Goal: Task Accomplishment & Management: Complete application form

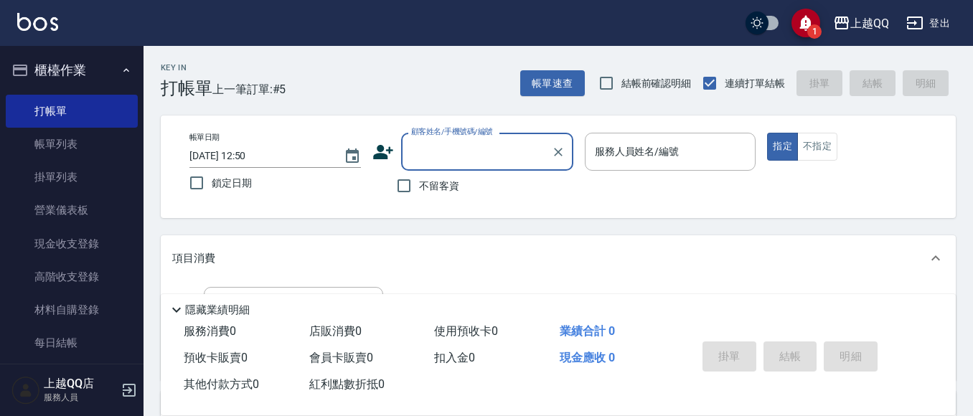
scroll to position [136, 0]
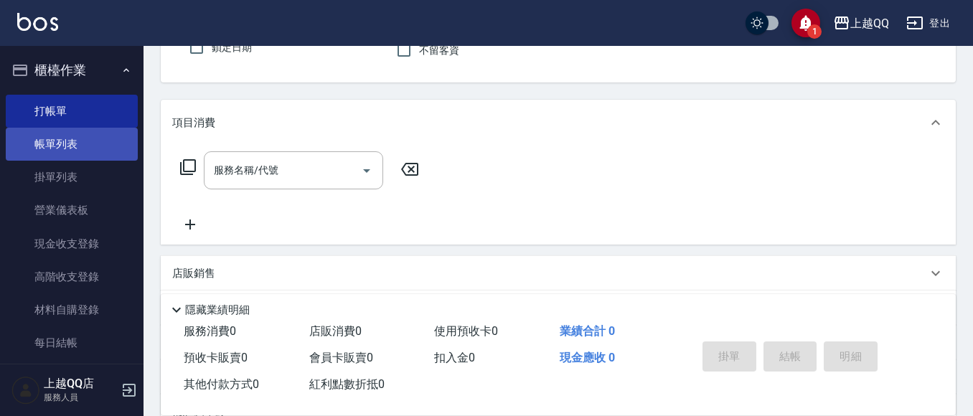
click at [40, 150] on link "帳單列表" at bounding box center [72, 144] width 132 height 33
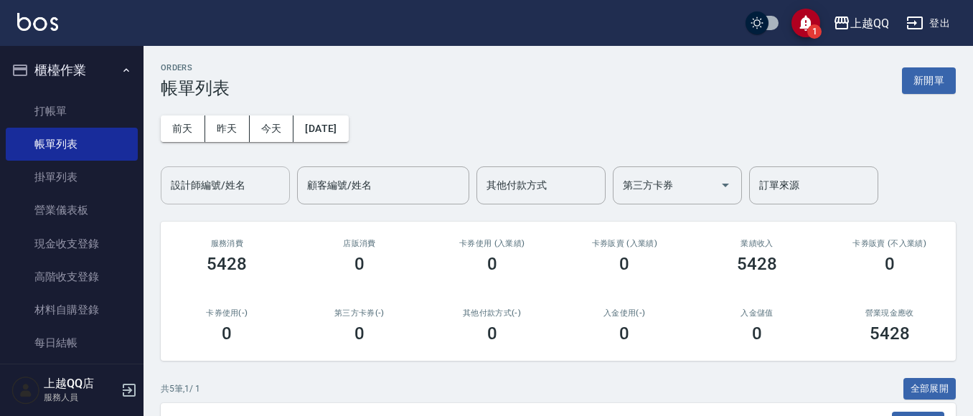
click at [184, 202] on div "設計師編號/姓名" at bounding box center [225, 185] width 129 height 38
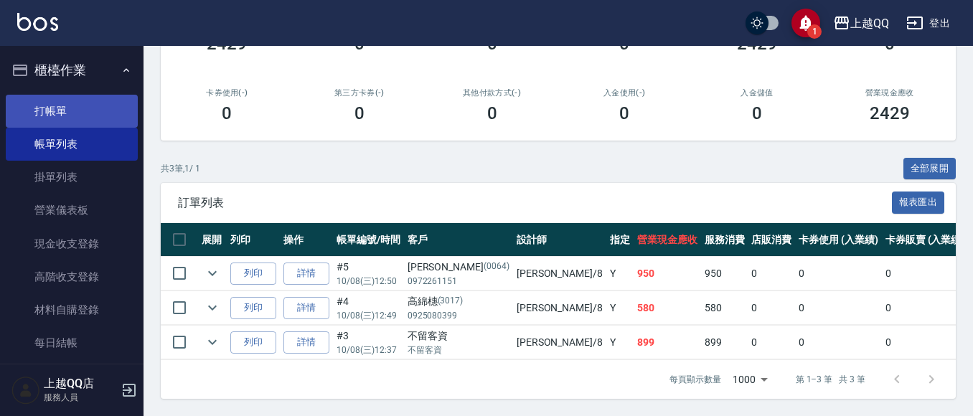
type input "[PERSON_NAME]-8"
click at [48, 113] on link "打帳單" at bounding box center [72, 111] width 132 height 33
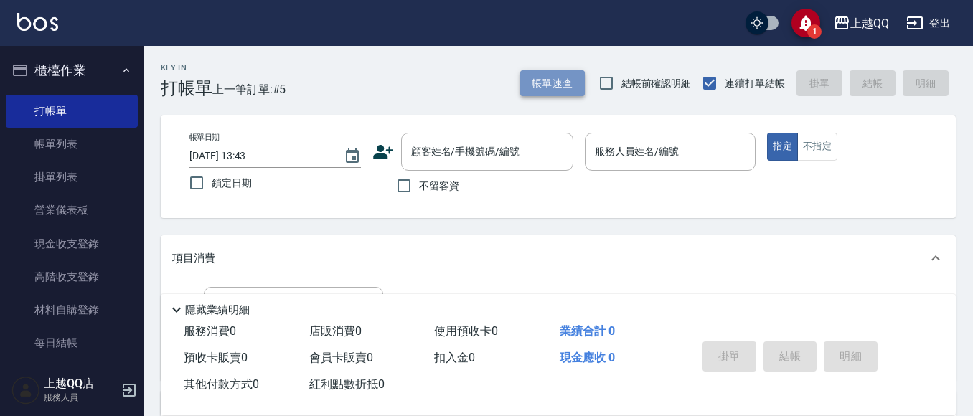
click at [576, 84] on button "帳單速查" at bounding box center [552, 83] width 65 height 27
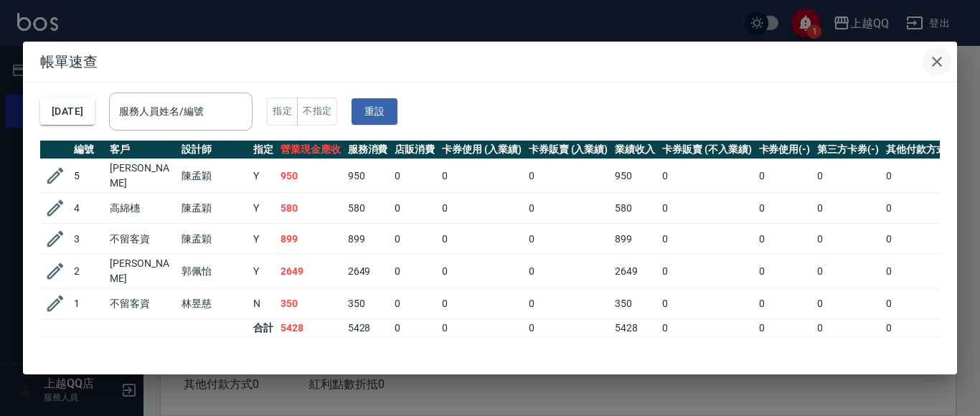
click at [939, 57] on icon "button" at bounding box center [936, 61] width 17 height 17
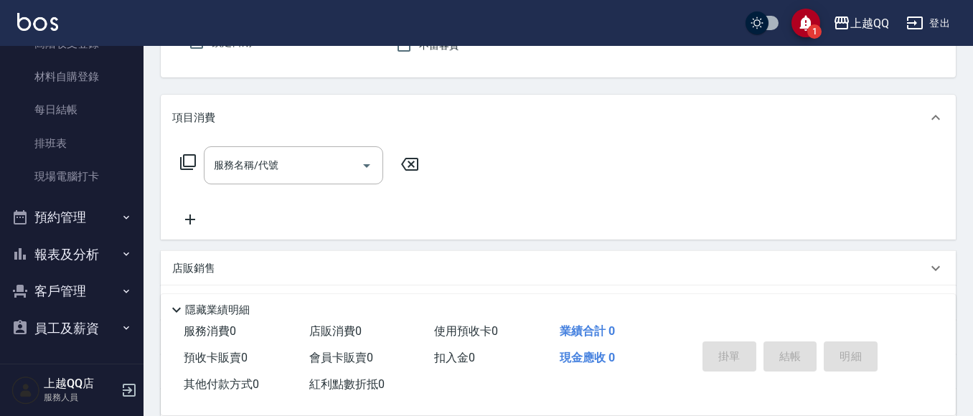
scroll to position [215, 0]
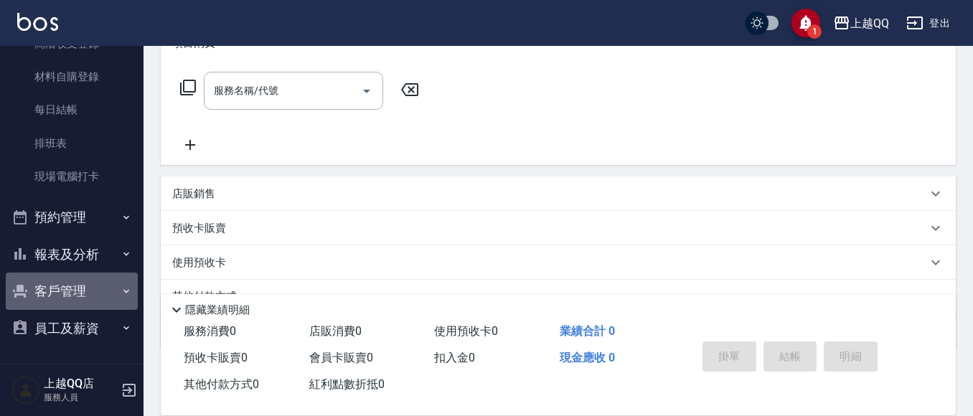
click at [90, 288] on button "客戶管理" at bounding box center [72, 291] width 132 height 37
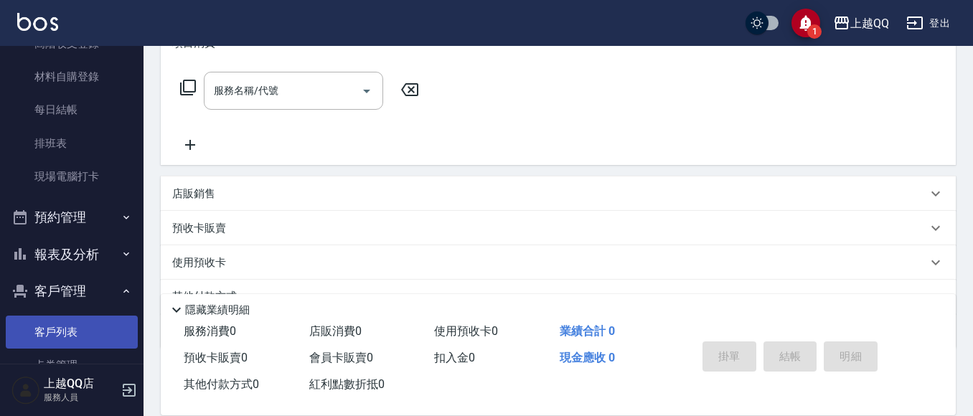
click at [51, 328] on link "客戶列表" at bounding box center [72, 332] width 132 height 33
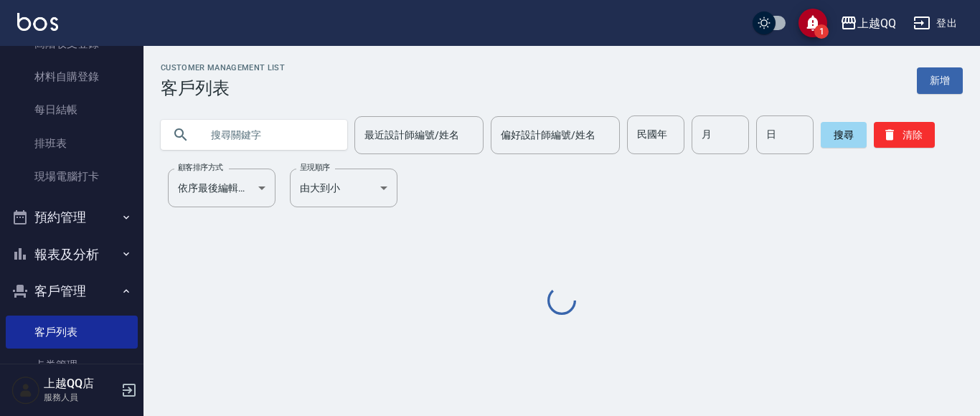
click at [248, 144] on input "text" at bounding box center [268, 135] width 135 height 39
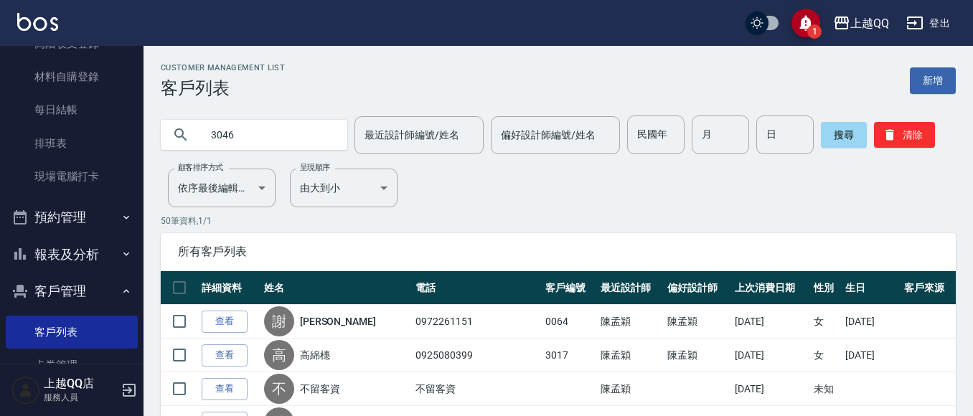
type input "3046"
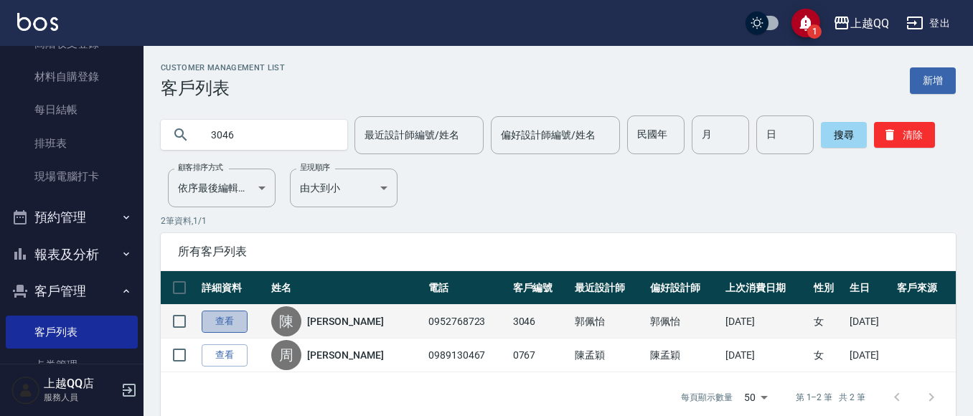
click at [213, 319] on link "查看" at bounding box center [225, 322] width 46 height 22
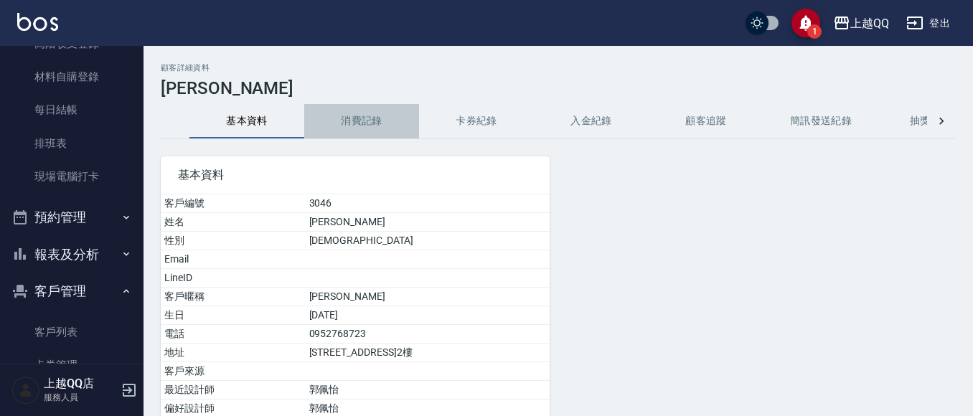
click at [364, 120] on button "消費記錄" at bounding box center [361, 121] width 115 height 34
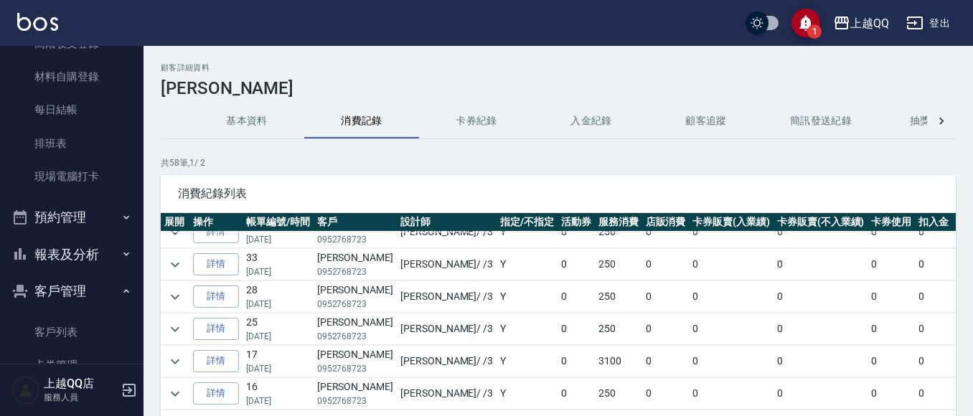
scroll to position [72, 0]
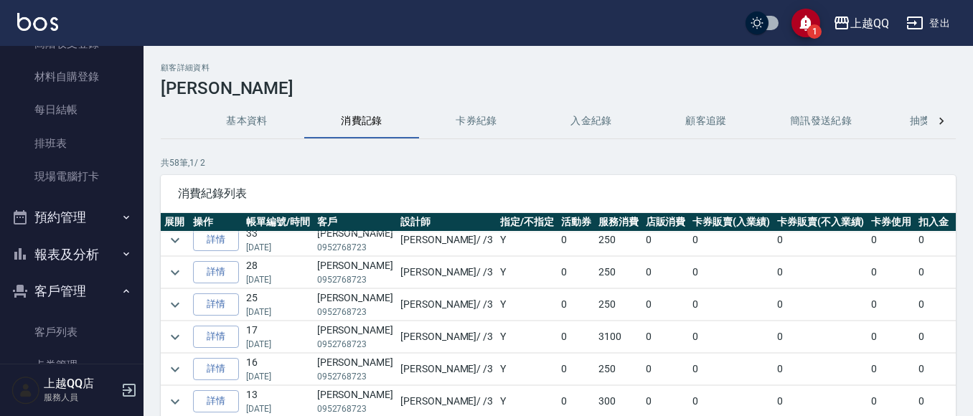
drag, startPoint x: 190, startPoint y: 333, endPoint x: 654, endPoint y: 332, distance: 464.2
click at [192, 334] on td "詳情" at bounding box center [215, 337] width 53 height 32
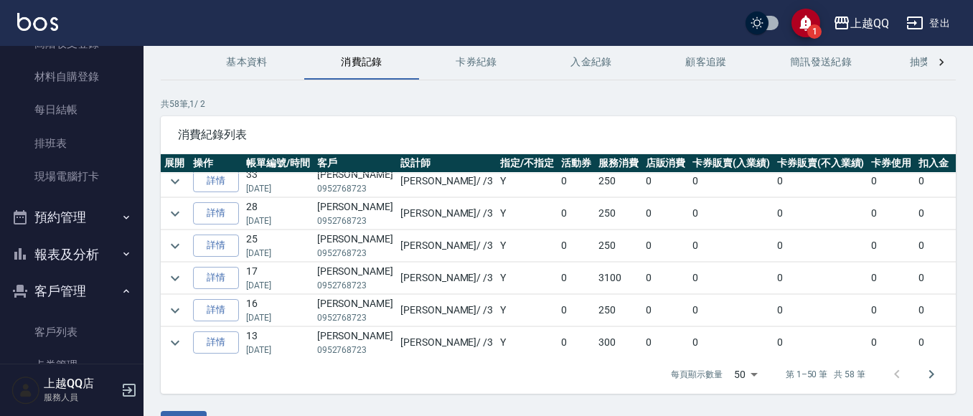
scroll to position [98, 0]
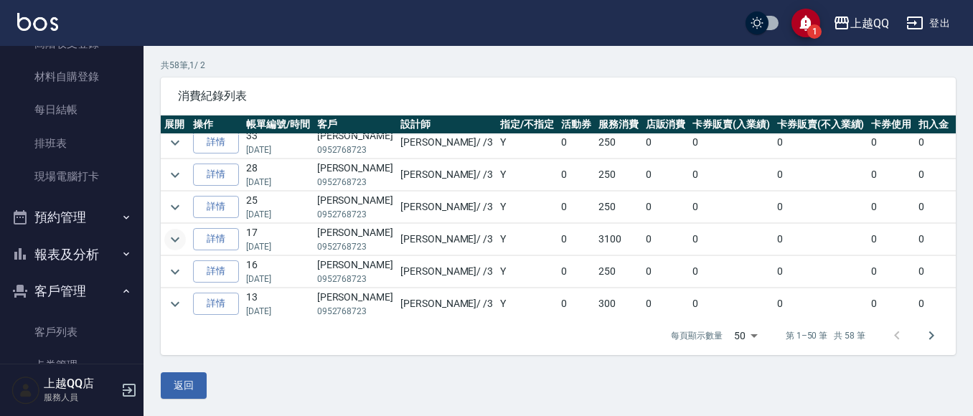
click at [181, 241] on icon "expand row" at bounding box center [174, 239] width 17 height 17
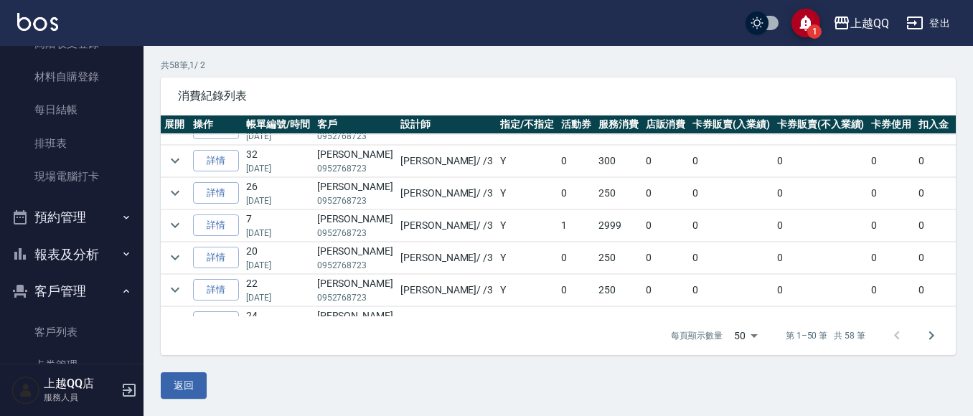
scroll to position [789, 0]
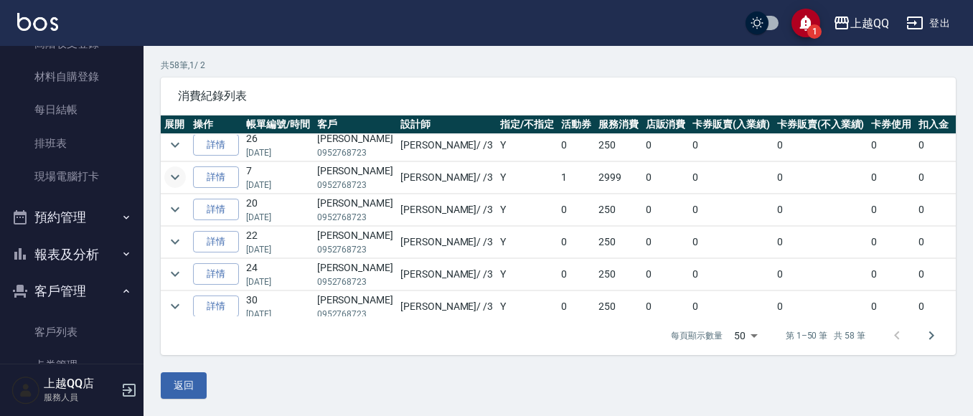
click at [170, 178] on icon "expand row" at bounding box center [174, 177] width 17 height 17
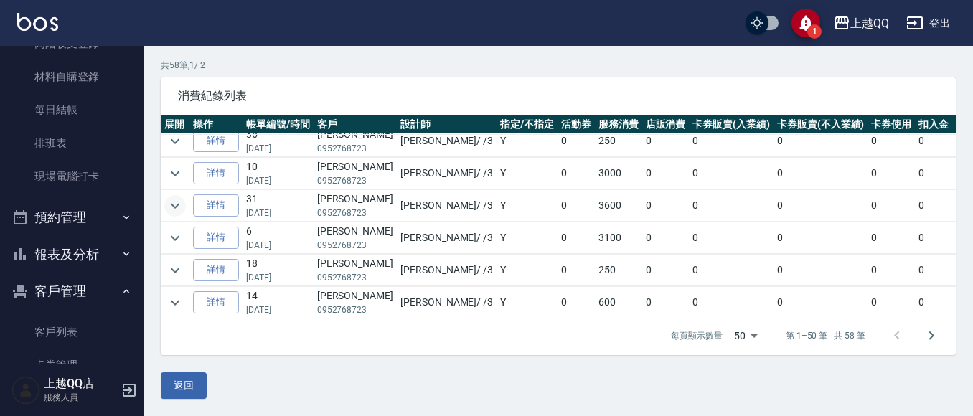
click at [174, 202] on icon "expand row" at bounding box center [174, 205] width 17 height 17
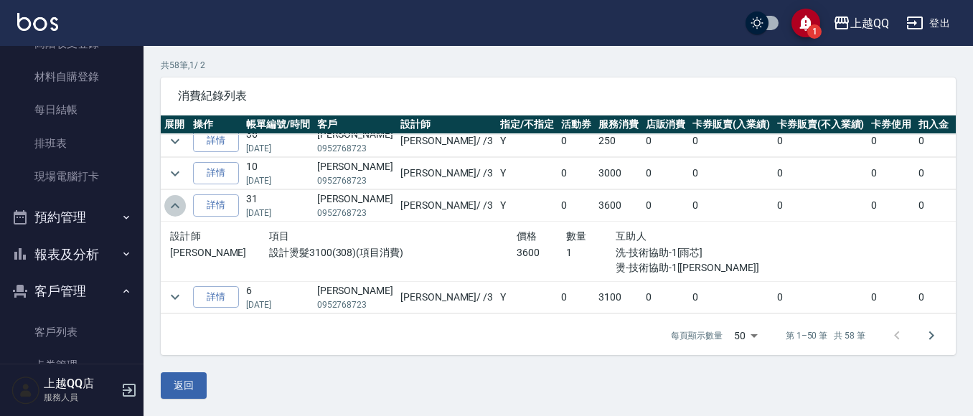
click at [177, 202] on icon "expand row" at bounding box center [174, 205] width 17 height 17
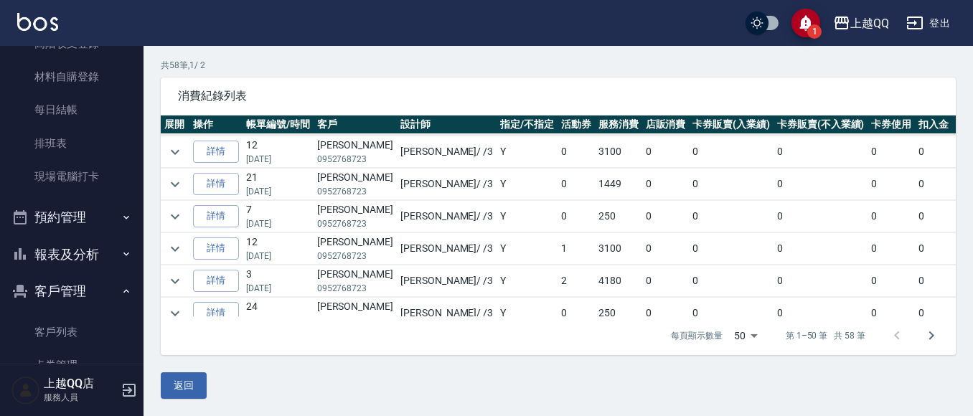
scroll to position [1363, 0]
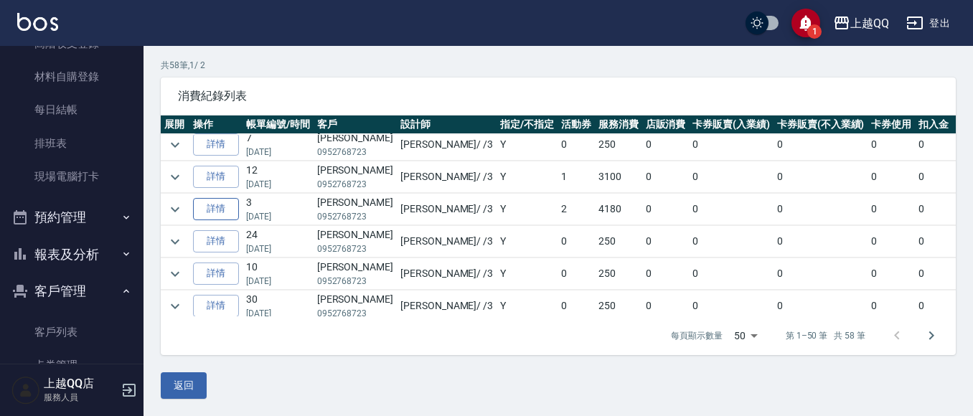
click at [179, 204] on icon "expand row" at bounding box center [174, 209] width 17 height 17
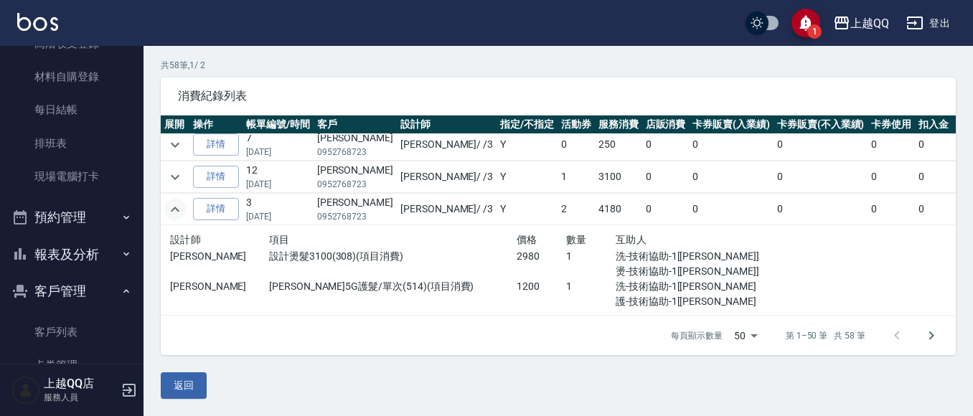
click at [173, 208] on icon "expand row" at bounding box center [174, 209] width 17 height 17
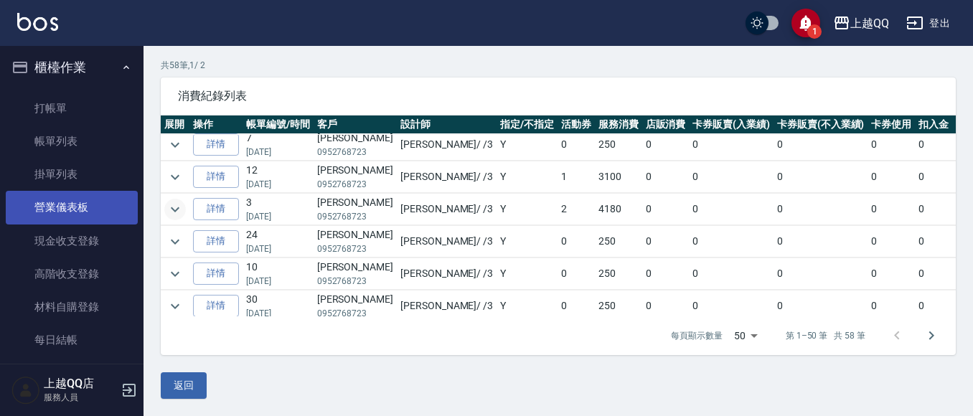
scroll to position [0, 0]
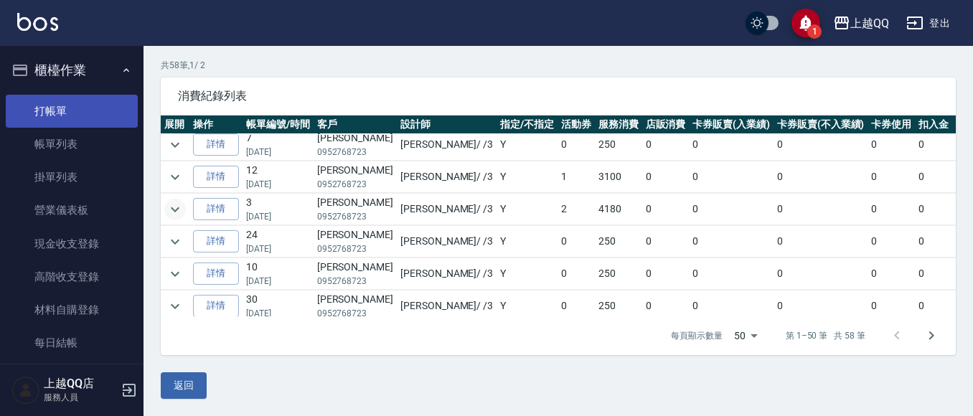
click at [70, 117] on link "打帳單" at bounding box center [72, 111] width 132 height 33
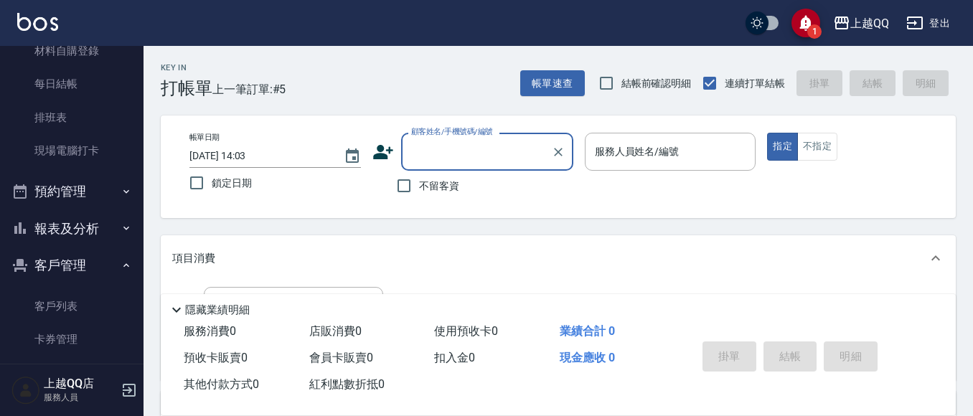
scroll to position [287, 0]
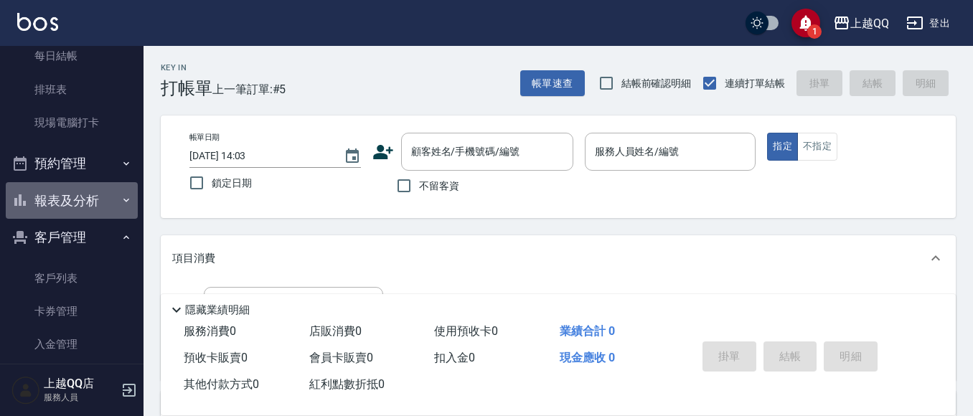
click at [85, 210] on button "報表及分析" at bounding box center [72, 200] width 132 height 37
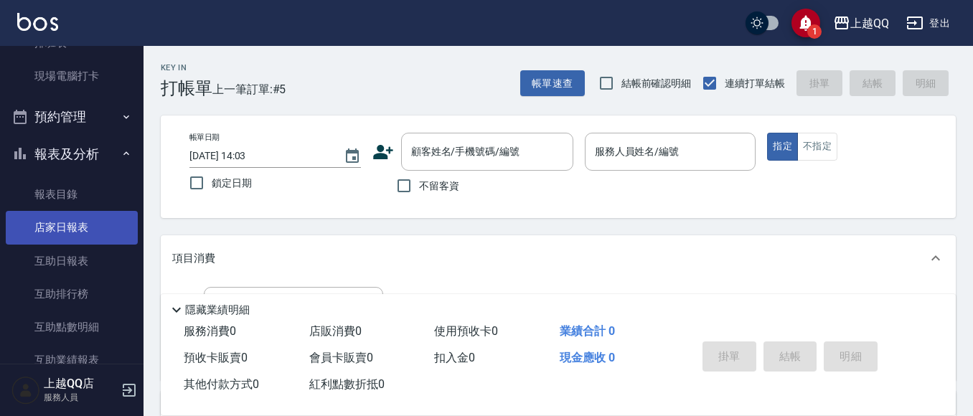
scroll to position [359, 0]
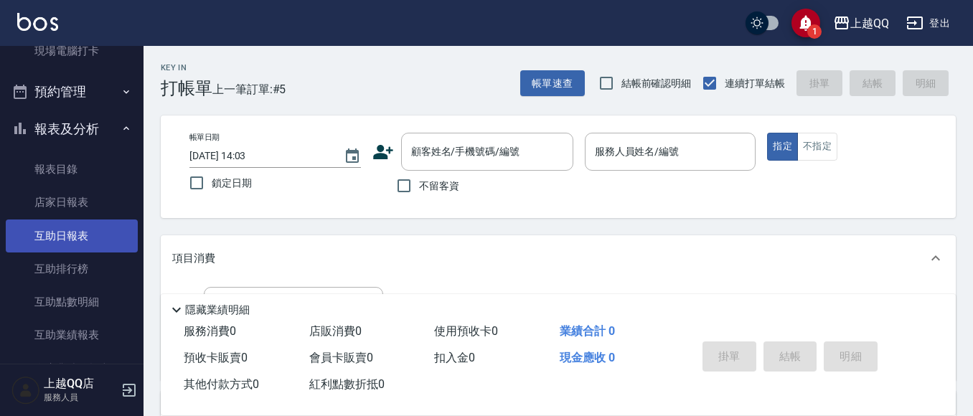
click at [62, 246] on link "互助日報表" at bounding box center [72, 236] width 132 height 33
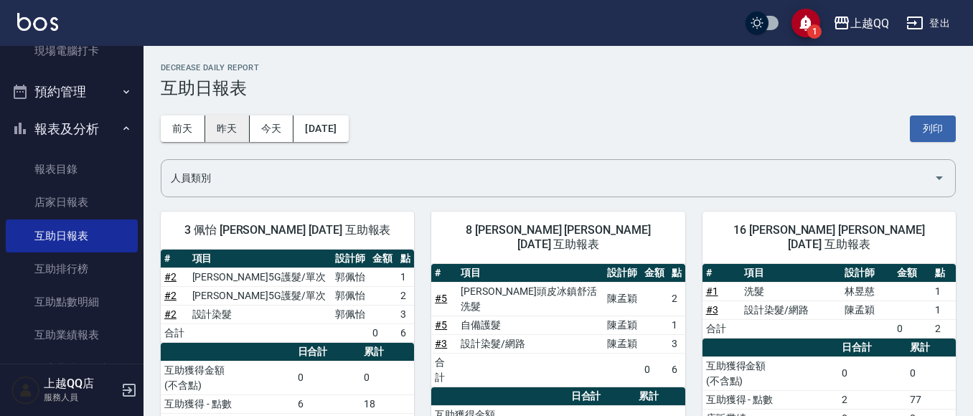
click at [224, 117] on button "昨天" at bounding box center [227, 129] width 44 height 27
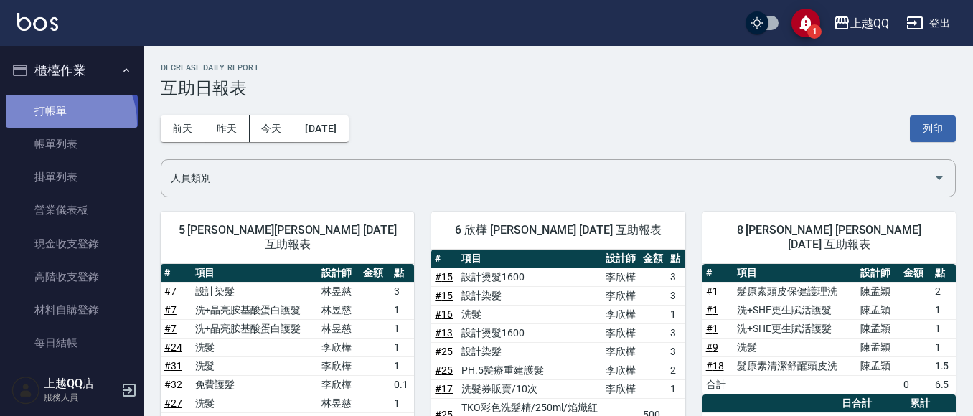
click at [55, 123] on link "打帳單" at bounding box center [72, 111] width 132 height 33
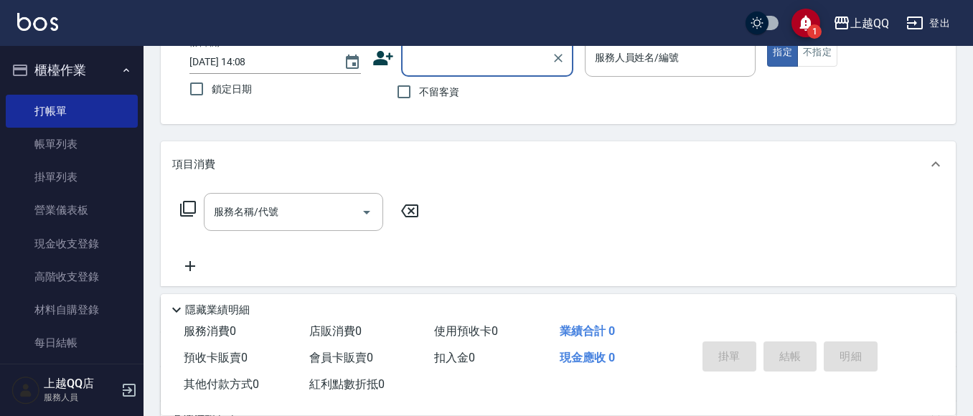
scroll to position [72, 0]
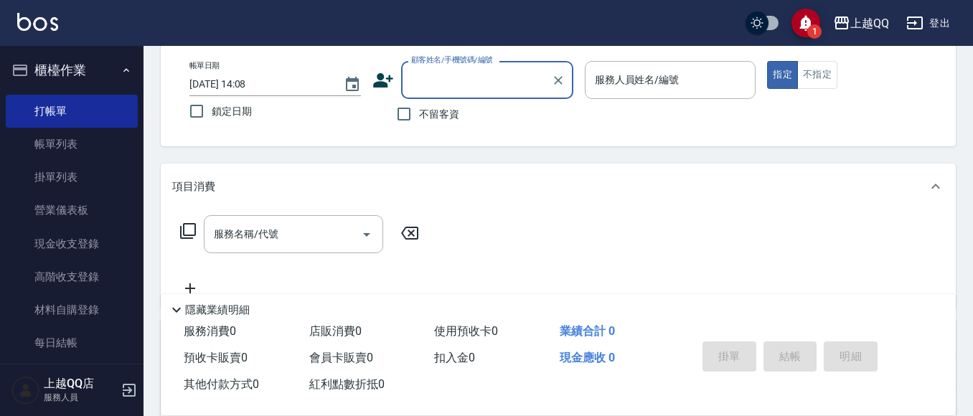
type input "2"
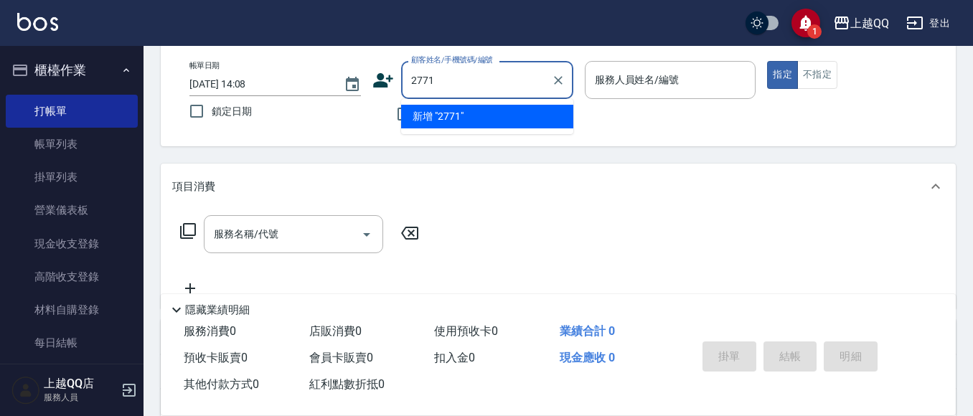
type input "2771"
click at [767, 61] on button "指定" at bounding box center [782, 75] width 31 height 28
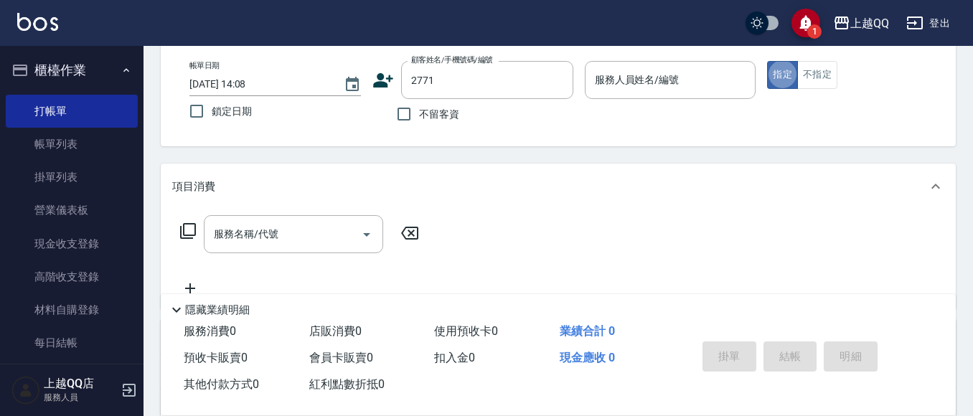
type button "true"
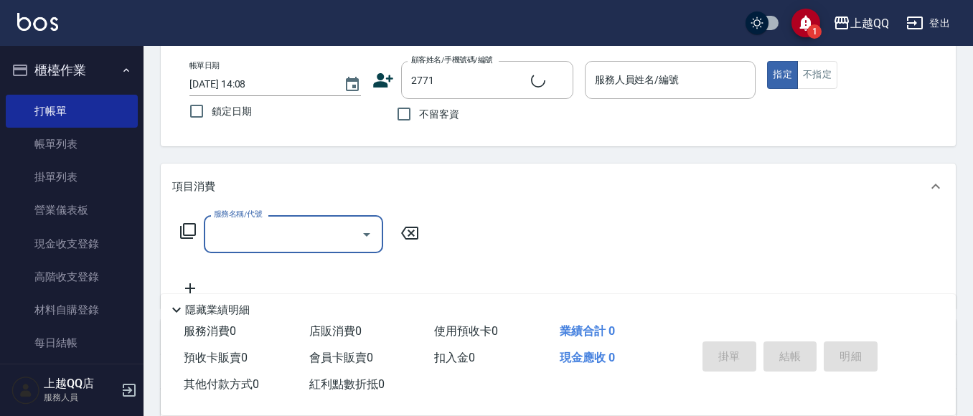
type input "李瑄婕/0961200090/2771"
type input "欣樺-6"
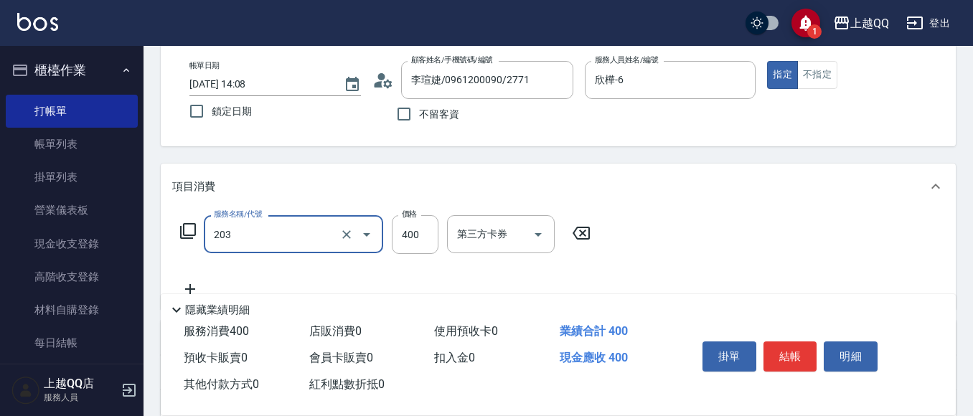
type input "指定單剪(203)"
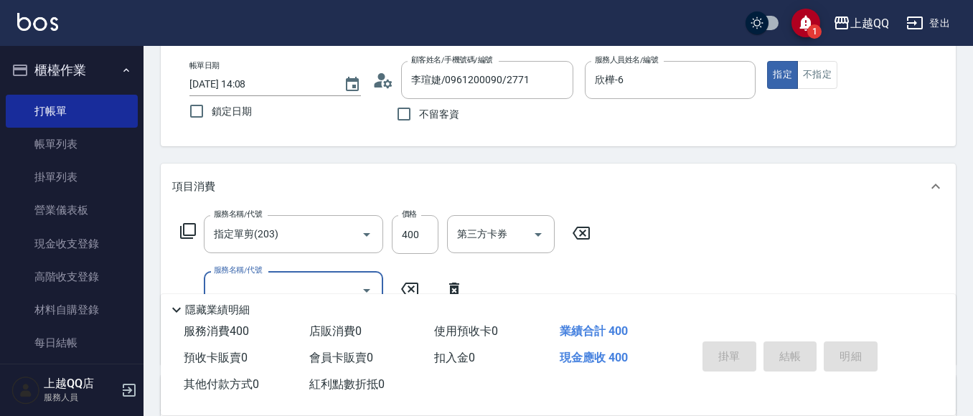
type input "[DATE] 14:14"
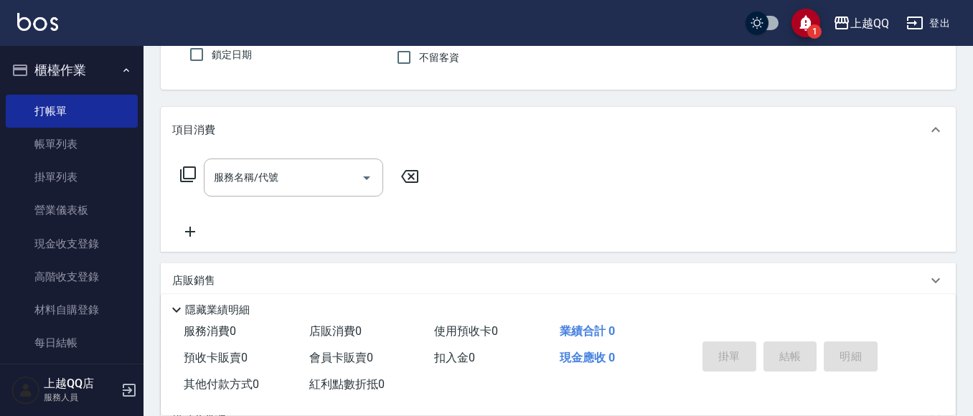
scroll to position [57, 0]
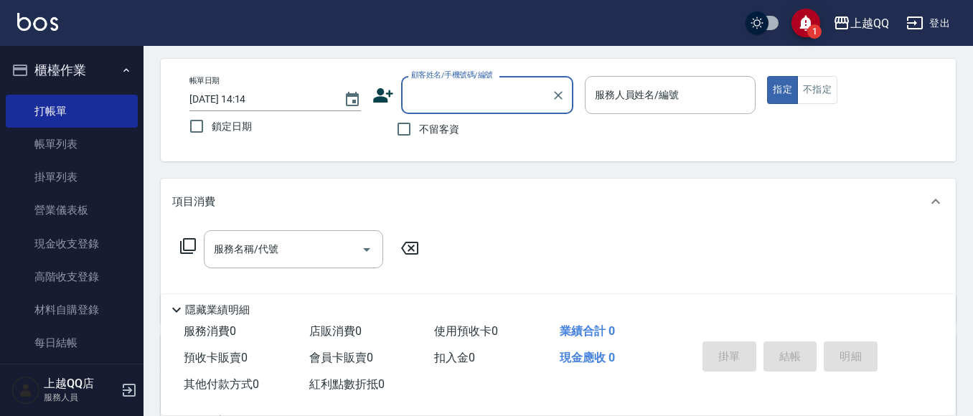
click at [446, 135] on span "不留客資" at bounding box center [439, 129] width 40 height 15
click at [419, 135] on input "不留客資" at bounding box center [404, 129] width 30 height 30
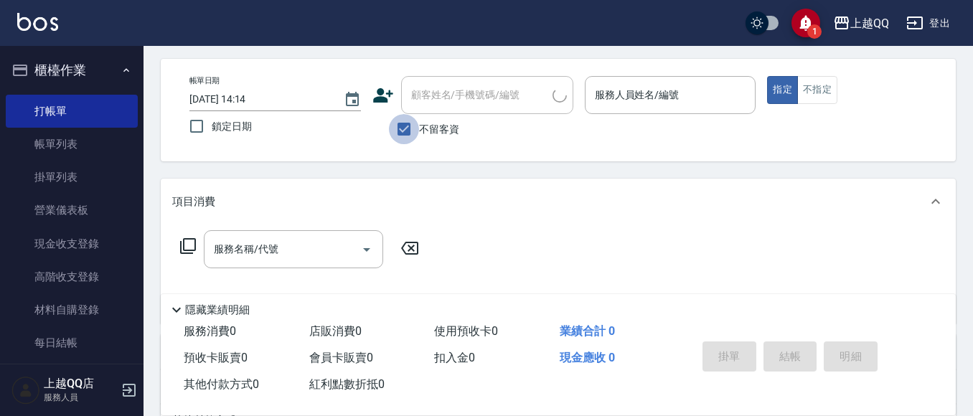
click at [408, 128] on input "不留客資" at bounding box center [404, 129] width 30 height 30
click at [449, 122] on span "不留客資" at bounding box center [439, 129] width 40 height 15
click at [419, 121] on input "不留客資" at bounding box center [404, 129] width 30 height 30
checkbox input "true"
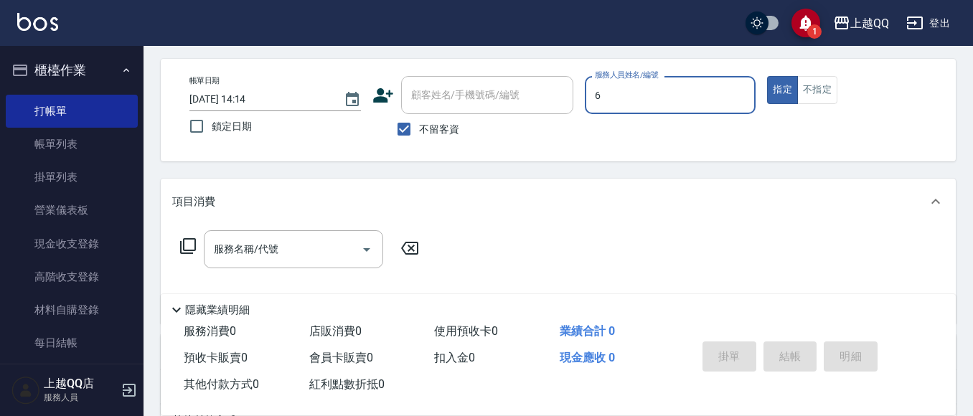
type input "欣樺-6"
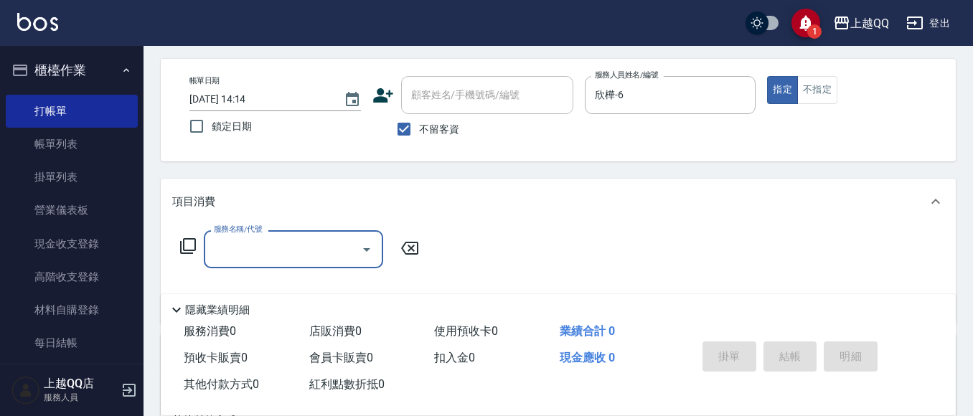
drag, startPoint x: 446, startPoint y: 141, endPoint x: 452, endPoint y: 86, distance: 54.9
click at [446, 133] on label "不留客資" at bounding box center [424, 129] width 70 height 30
click at [419, 133] on input "不留客資" at bounding box center [404, 129] width 30 height 30
checkbox input "false"
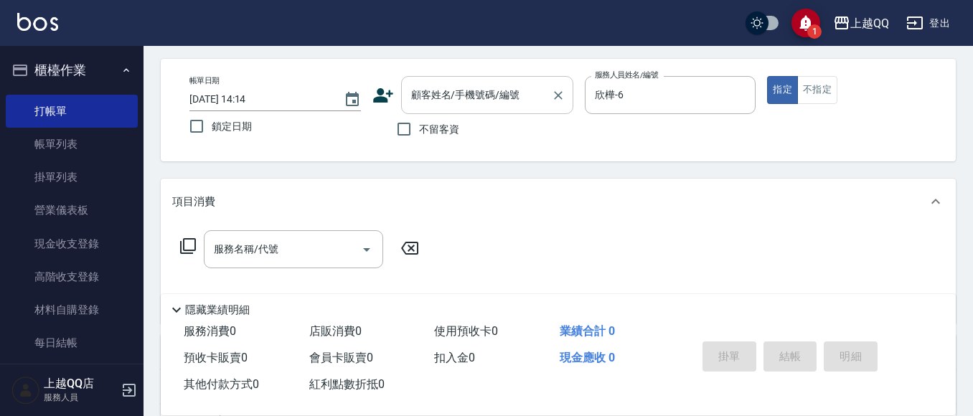
click at [452, 84] on div "顧客姓名/手機號碼/編號 顧客姓名/手機號碼/編號" at bounding box center [487, 95] width 172 height 38
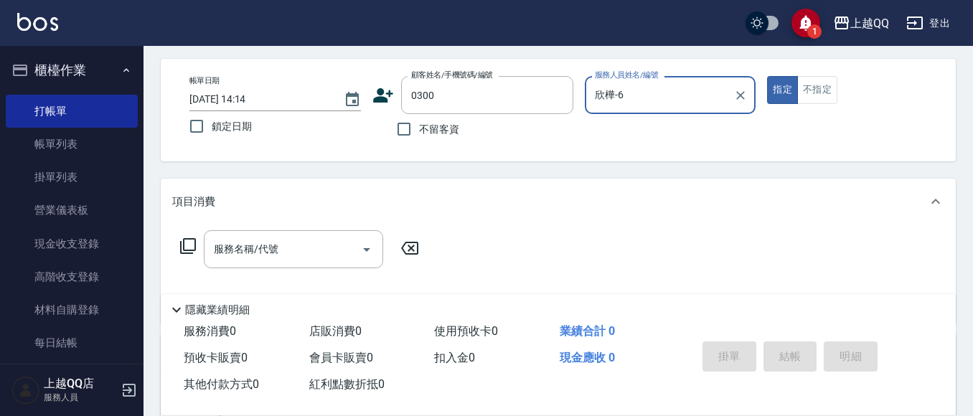
type input "0300"
click at [767, 76] on button "指定" at bounding box center [782, 90] width 31 height 28
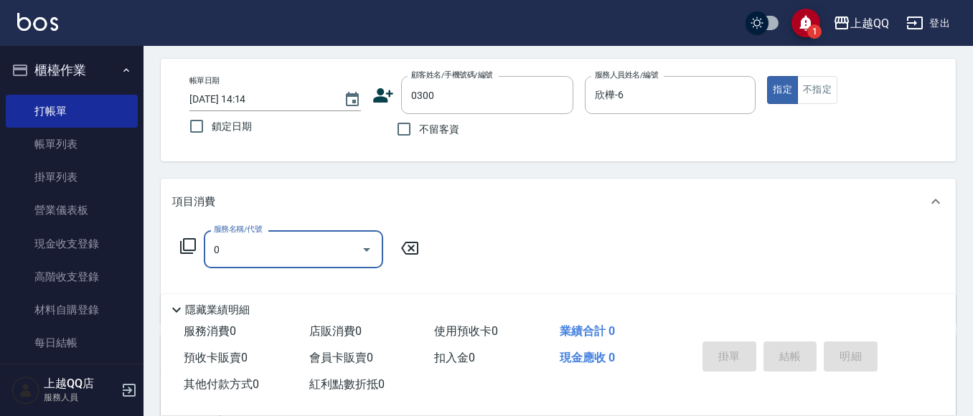
type input "01"
type input "BIBO/0935865909/0300"
type input "0"
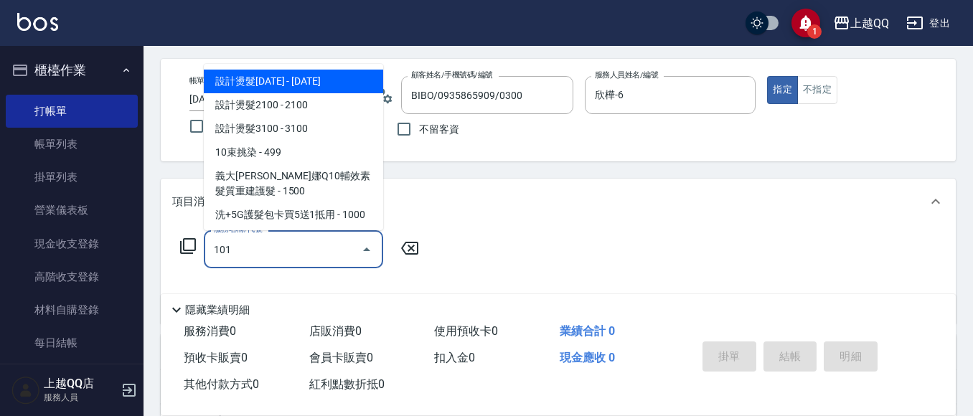
type input "洗髮(101)"
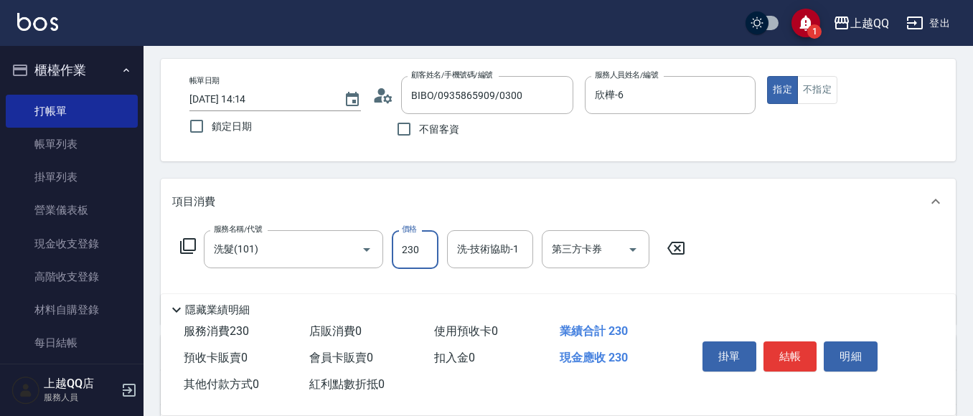
type input "230"
type input "欣樺-6"
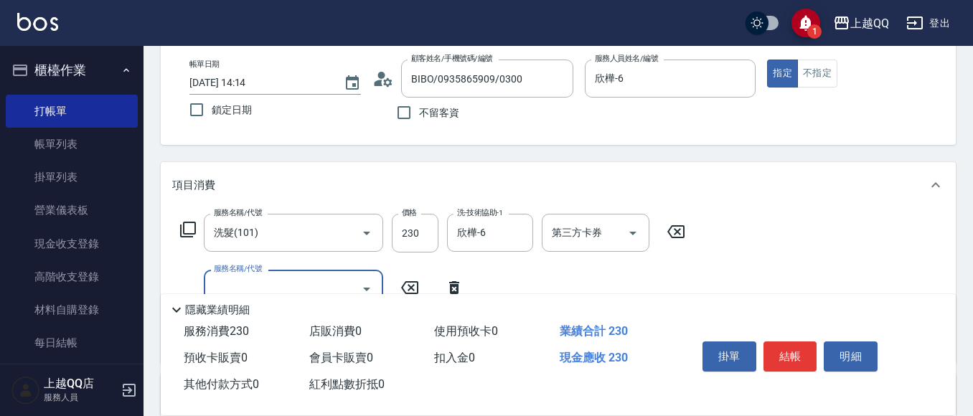
scroll to position [128, 0]
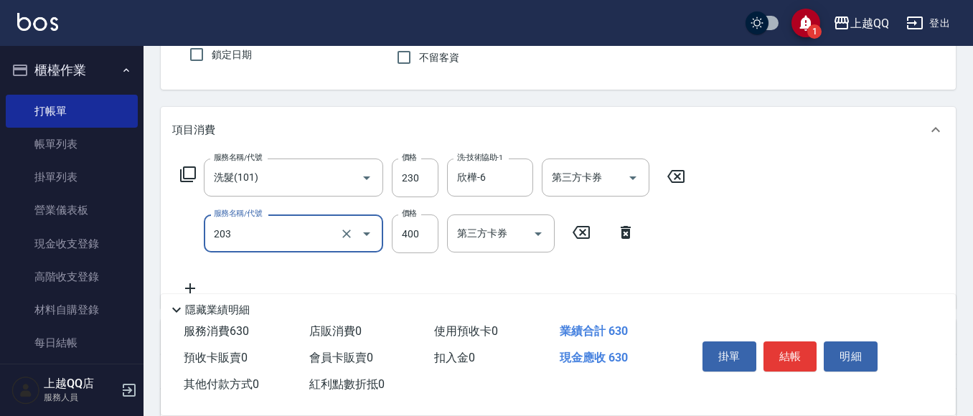
type input "指定單剪(203)"
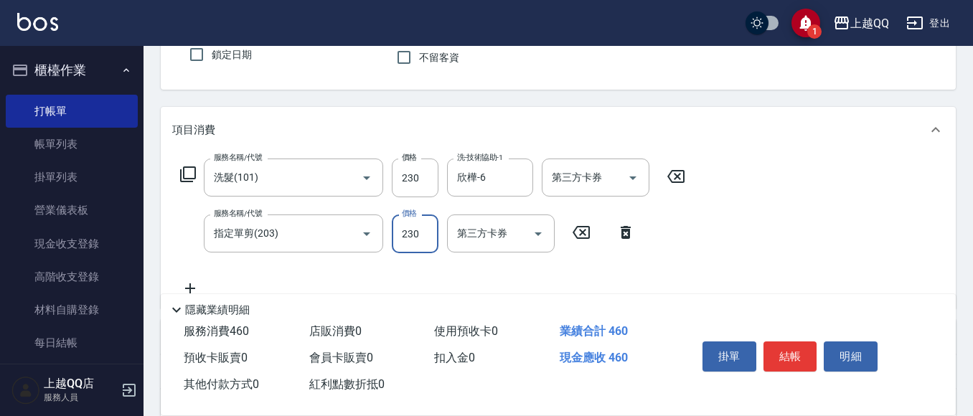
type input "230"
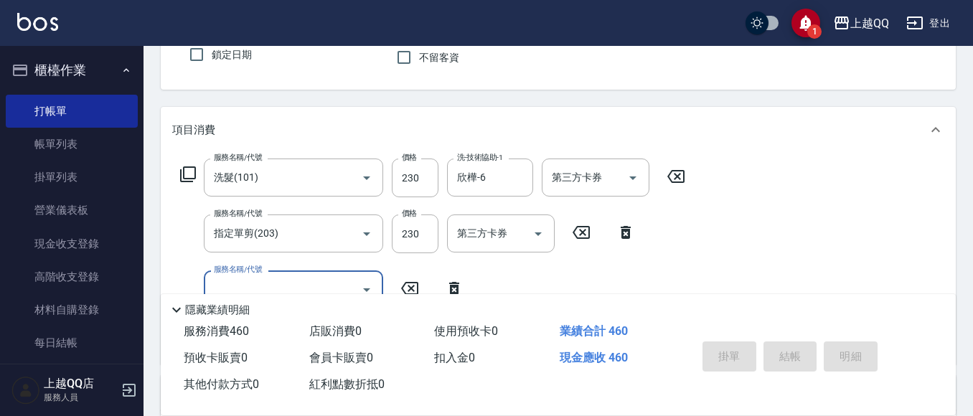
type input "[DATE] 14:15"
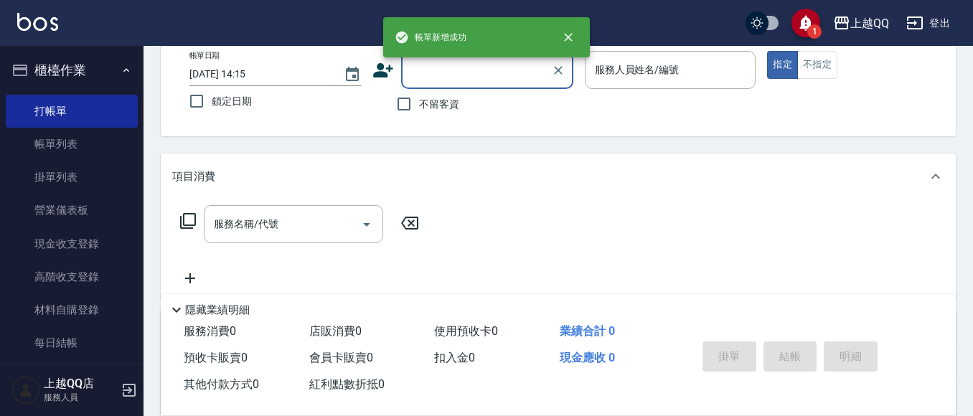
scroll to position [57, 0]
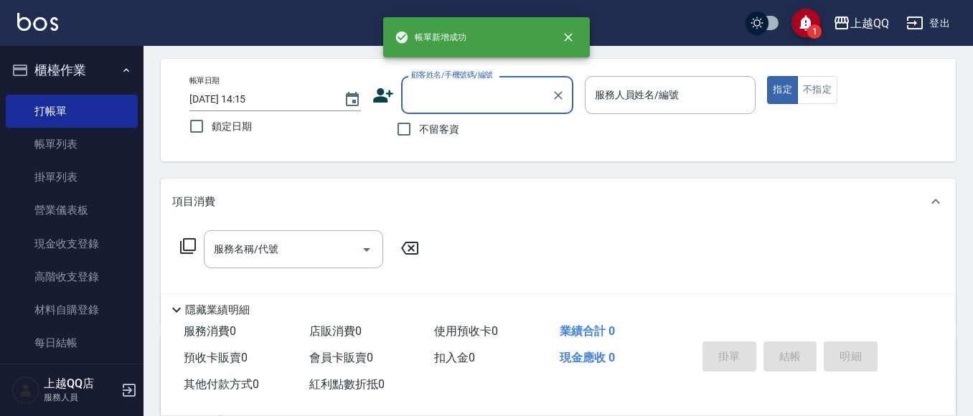
drag, startPoint x: 432, startPoint y: 127, endPoint x: 783, endPoint y: 112, distance: 351.2
click at [442, 123] on span "不留客資" at bounding box center [439, 129] width 40 height 15
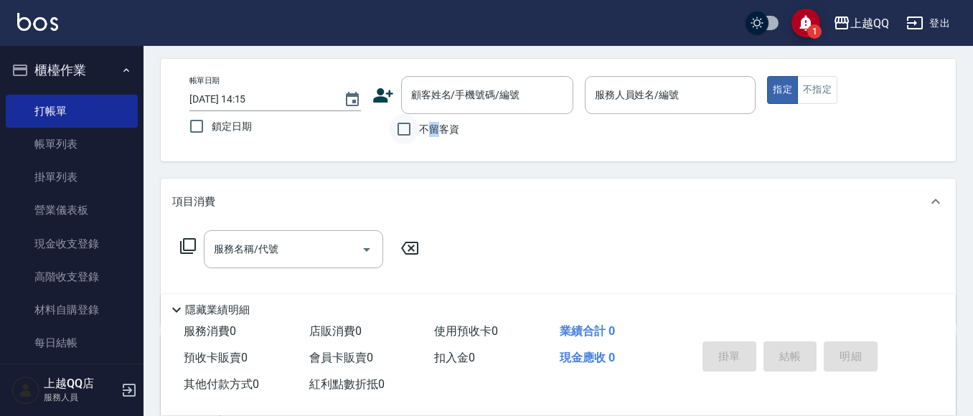
click at [418, 126] on input "不留客資" at bounding box center [404, 129] width 30 height 30
checkbox input "true"
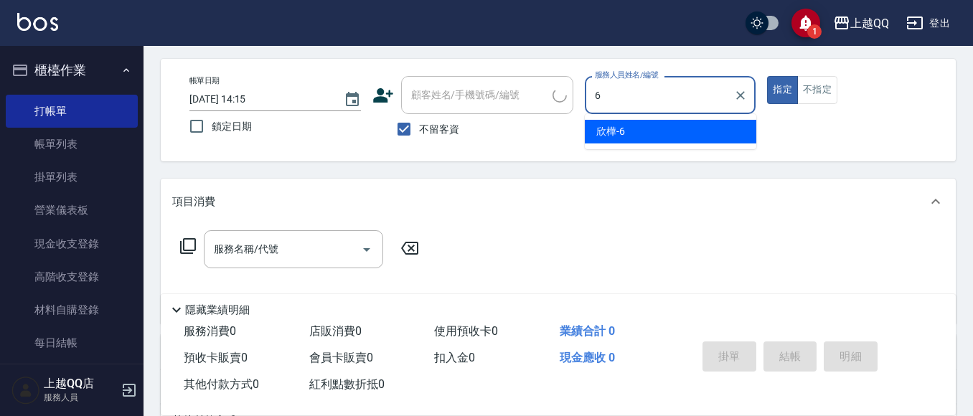
type input "欣樺-6"
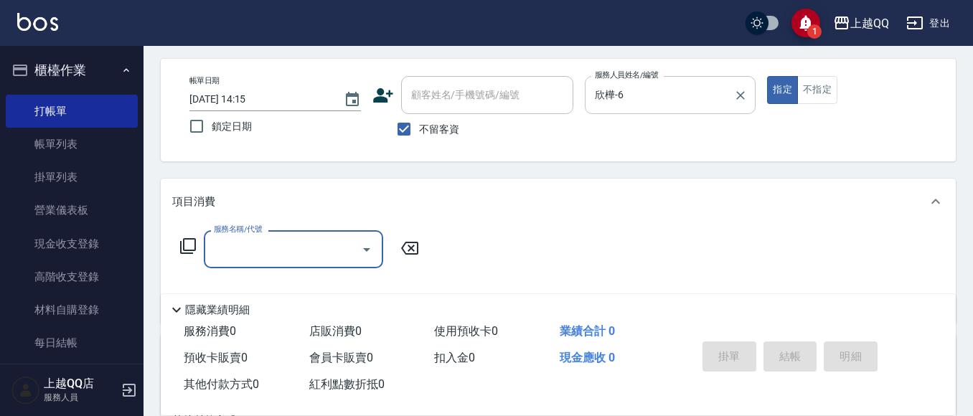
type input "4"
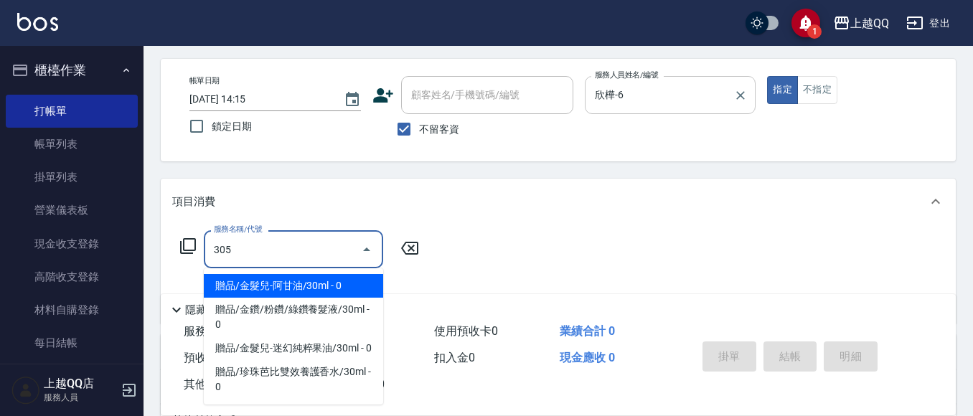
type input "設計燙髮1600(305)"
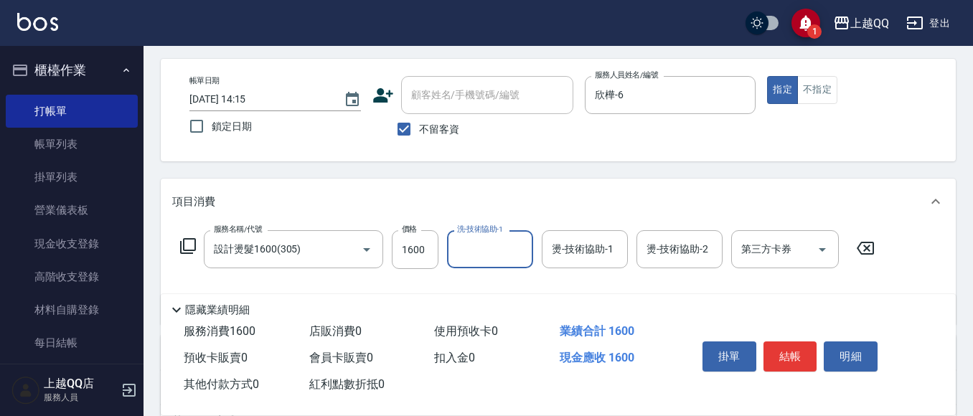
click at [390, 244] on div "服務名稱/代號 設計燙髮1600(305) 服務名稱/代號 價格 1600 價格 洗-技術協助-1 洗-技術協助-1 燙-技術協助-1 燙-技術協助-1 燙-…" at bounding box center [527, 249] width 711 height 39
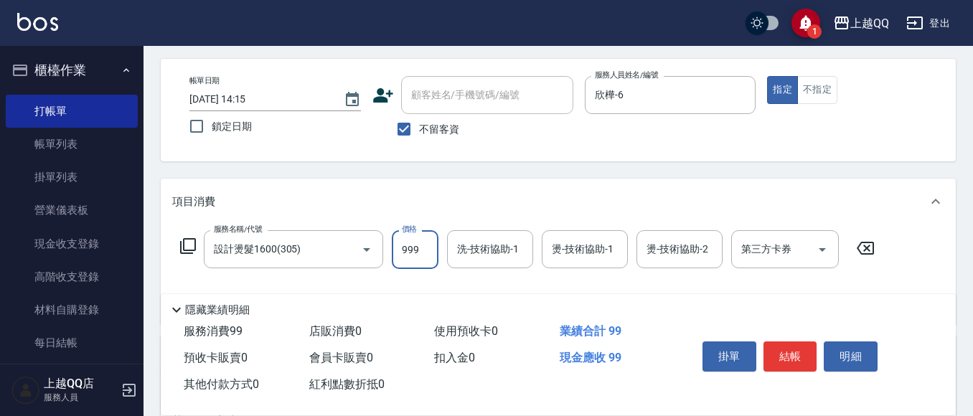
type input "999"
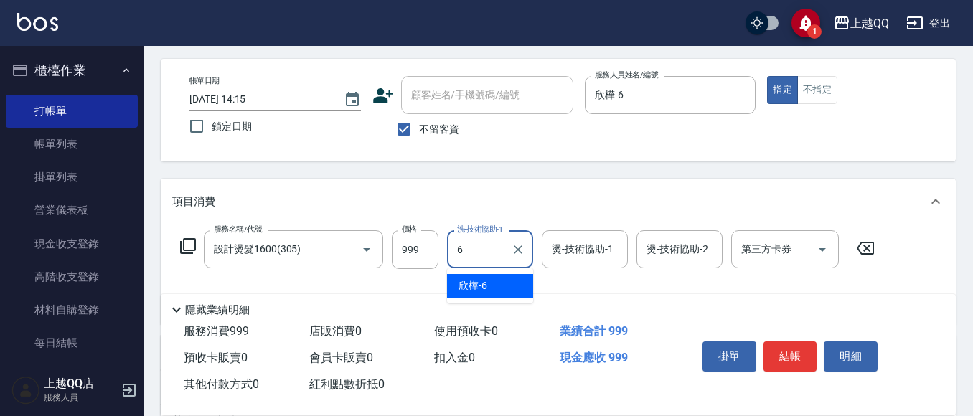
type input "欣樺-6"
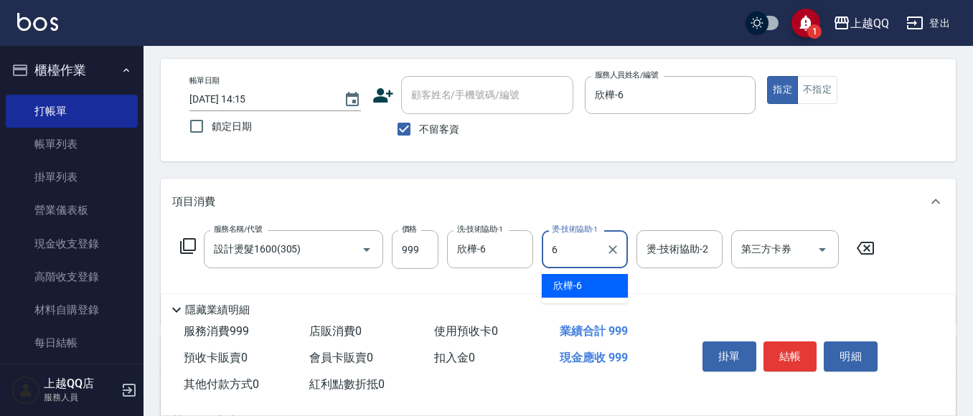
type input "欣樺-6"
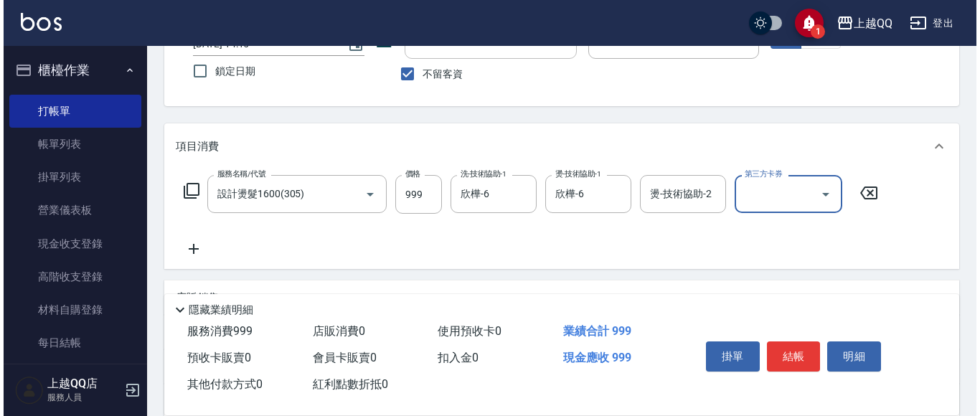
scroll to position [128, 0]
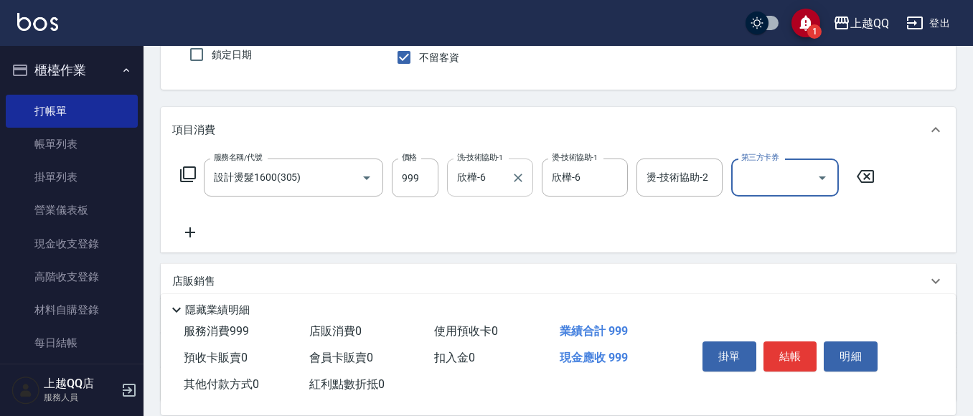
click at [521, 171] on icon "Clear" at bounding box center [518, 178] width 14 height 14
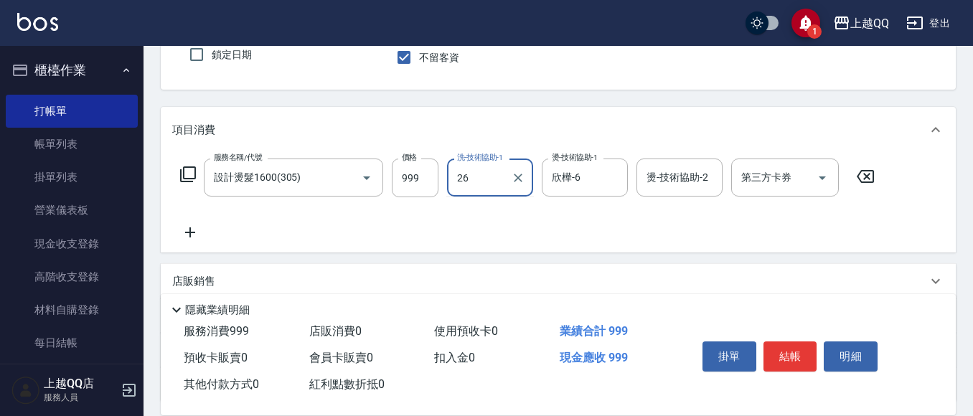
type input "[PERSON_NAME]-26"
click at [183, 160] on div "服務名稱/代號 設計燙髮1600(305) 服務名稱/代號 價格 999 價格 洗-技術協助-1 [PERSON_NAME]-26 洗-技術協助-1 燙-技術…" at bounding box center [527, 178] width 711 height 39
click at [186, 169] on icon at bounding box center [187, 174] width 17 height 17
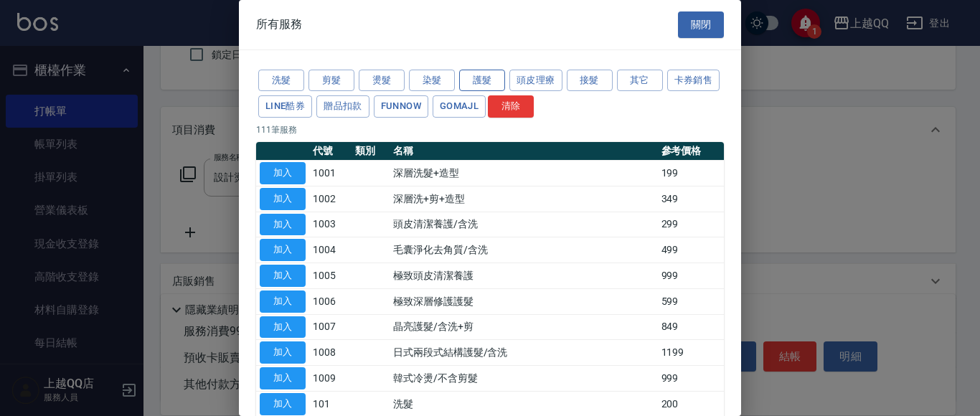
click at [499, 83] on button "護髮" at bounding box center [482, 81] width 46 height 22
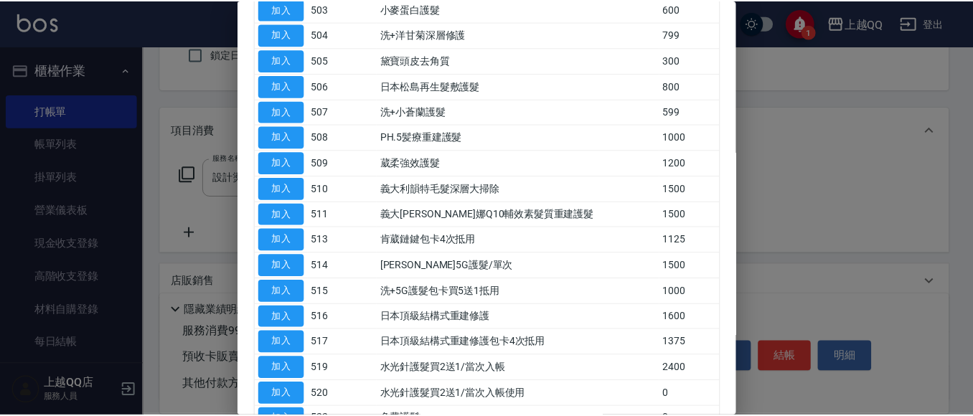
scroll to position [287, 0]
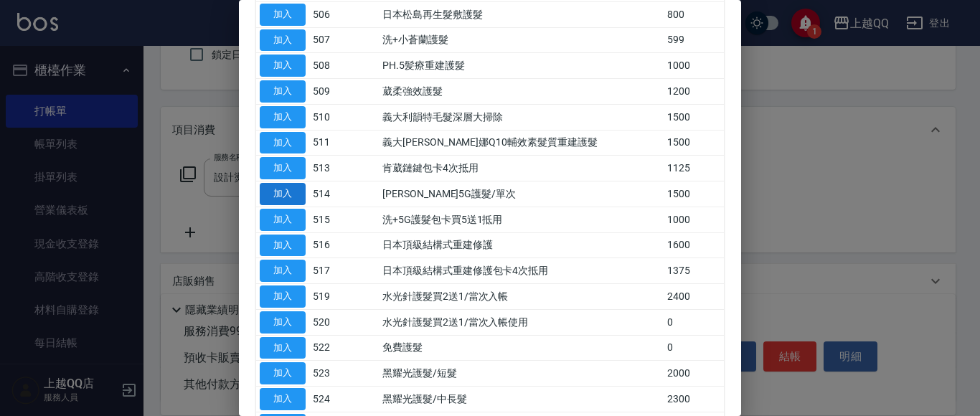
click at [292, 192] on button "加入" at bounding box center [283, 194] width 46 height 22
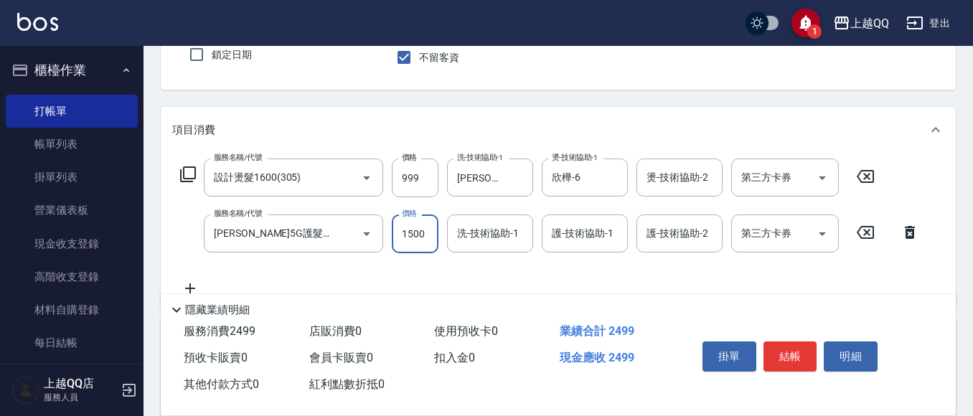
click at [408, 229] on input "1500" at bounding box center [415, 234] width 47 height 39
type input "999"
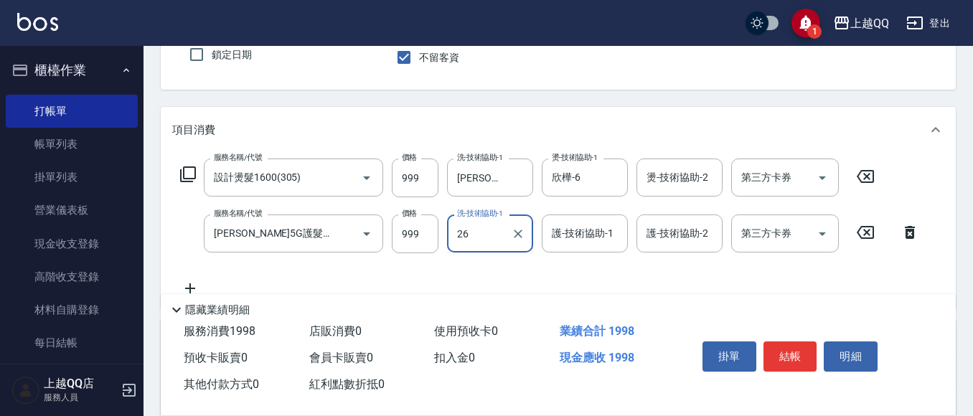
type input "[PERSON_NAME]-26"
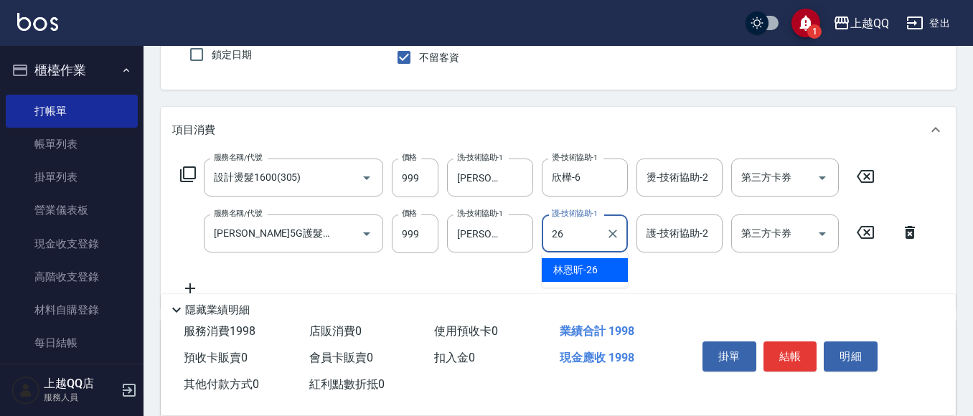
type input "[PERSON_NAME]-26"
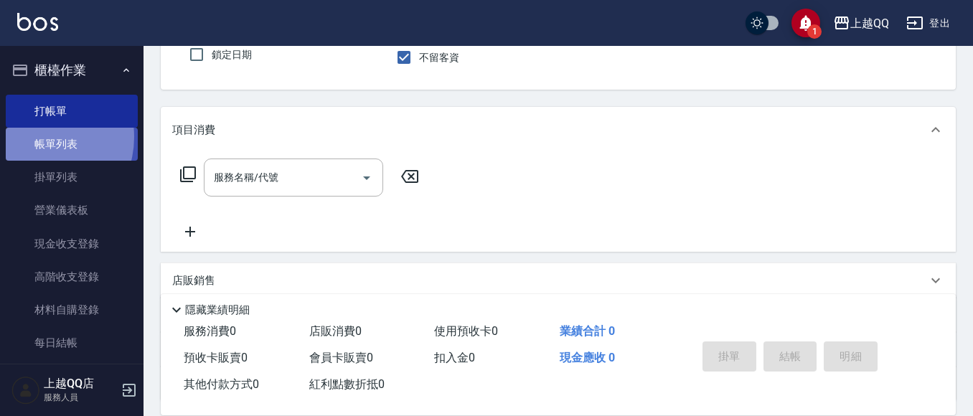
click at [35, 137] on link "帳單列表" at bounding box center [72, 144] width 132 height 33
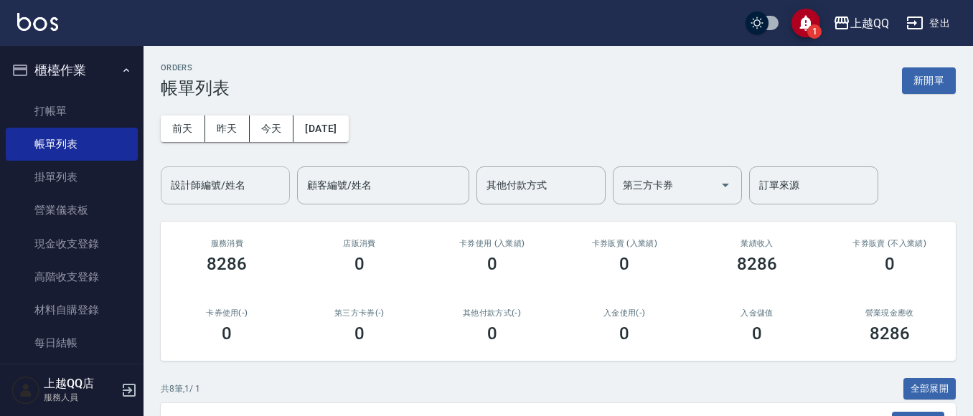
click at [255, 179] on input "設計師編號/姓名" at bounding box center [225, 185] width 116 height 25
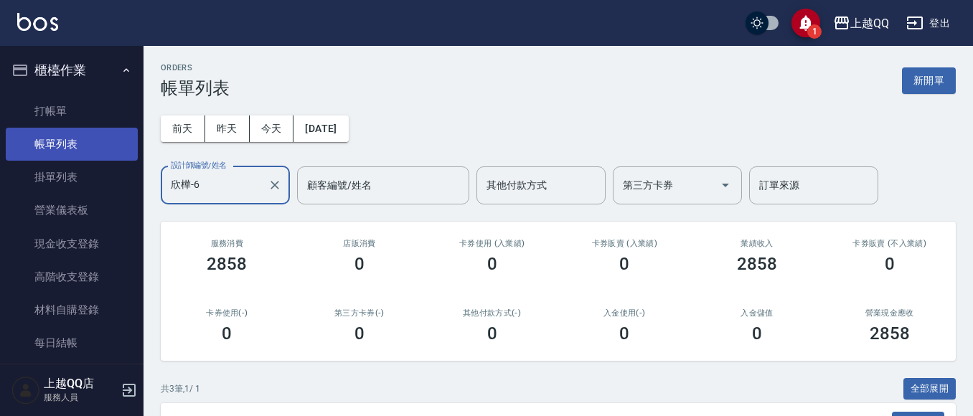
type input "欣樺-6"
click at [93, 151] on link "帳單列表" at bounding box center [72, 144] width 132 height 33
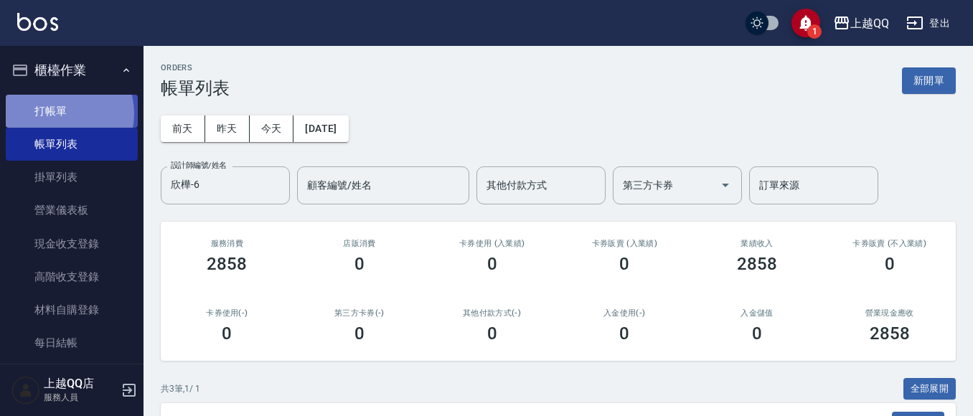
click at [57, 113] on link "打帳單" at bounding box center [72, 111] width 132 height 33
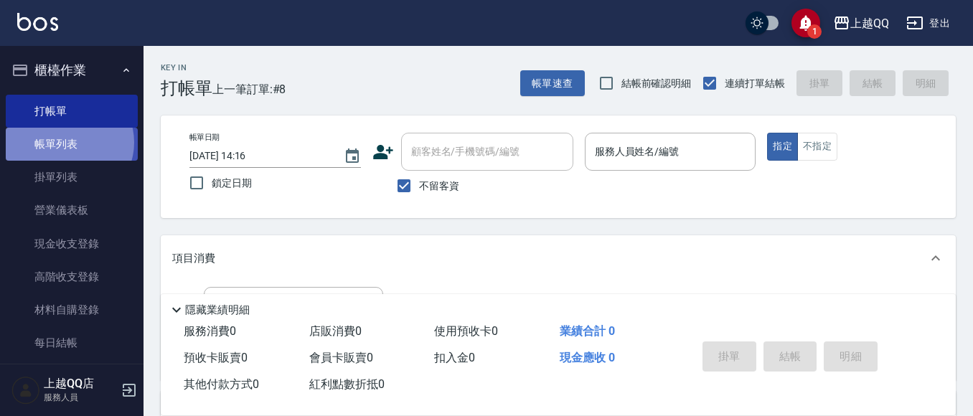
click at [67, 143] on link "帳單列表" at bounding box center [72, 144] width 132 height 33
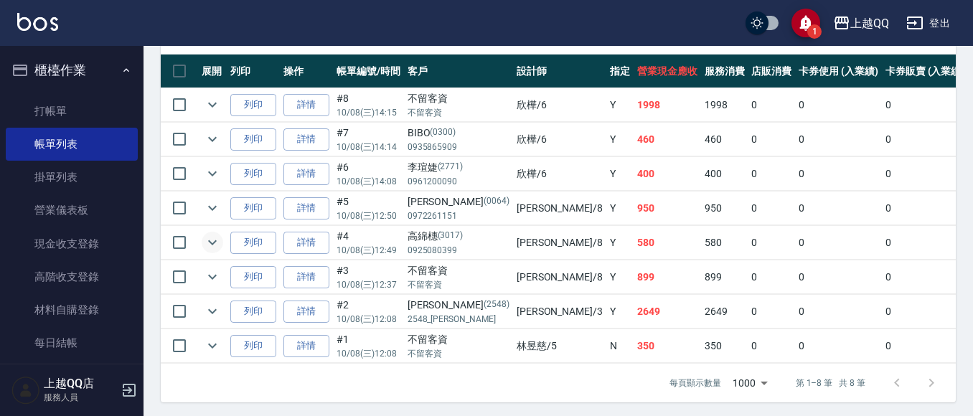
scroll to position [405, 0]
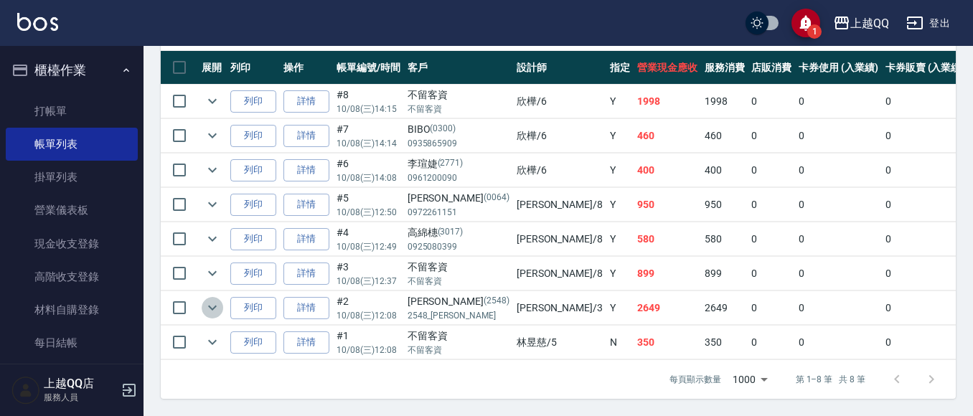
click at [206, 299] on icon "expand row" at bounding box center [212, 307] width 17 height 17
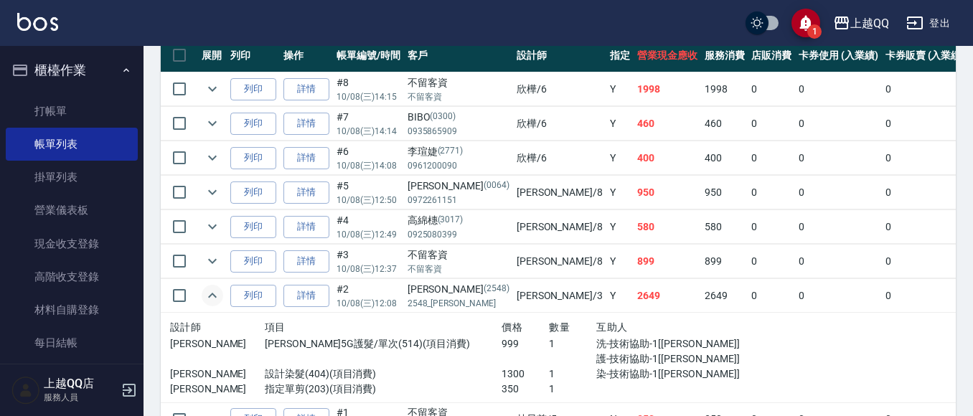
click at [210, 279] on td at bounding box center [212, 296] width 29 height 34
click at [207, 293] on icon "expand row" at bounding box center [212, 295] width 17 height 17
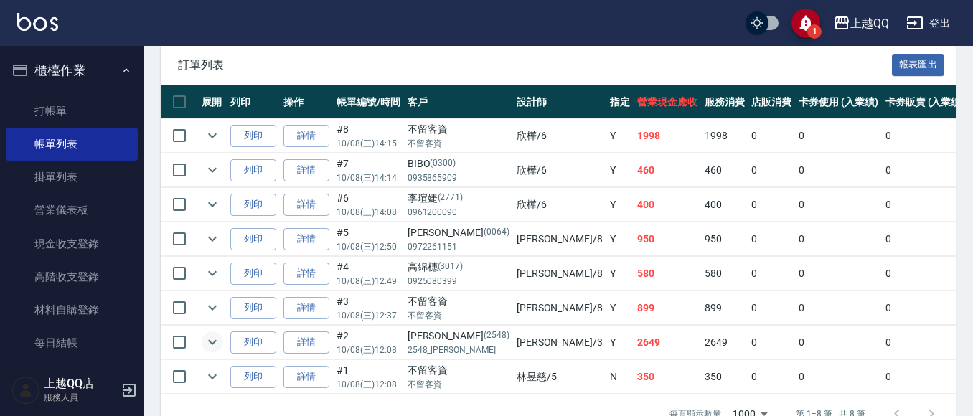
scroll to position [333, 0]
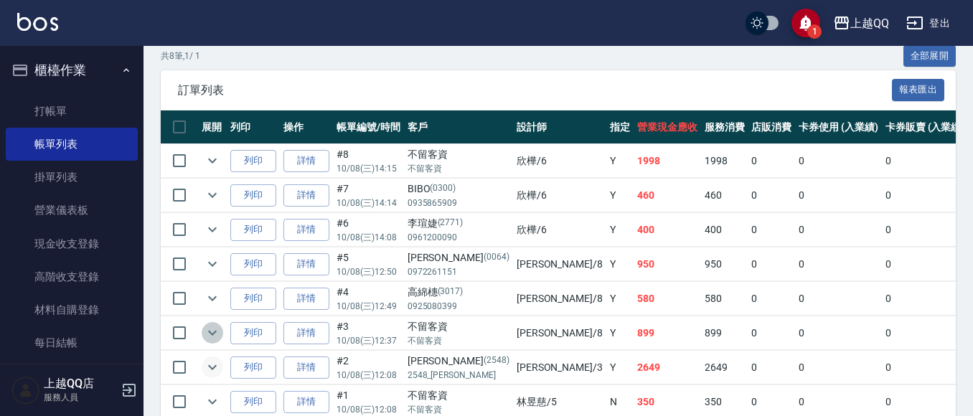
click at [204, 335] on icon "expand row" at bounding box center [212, 332] width 17 height 17
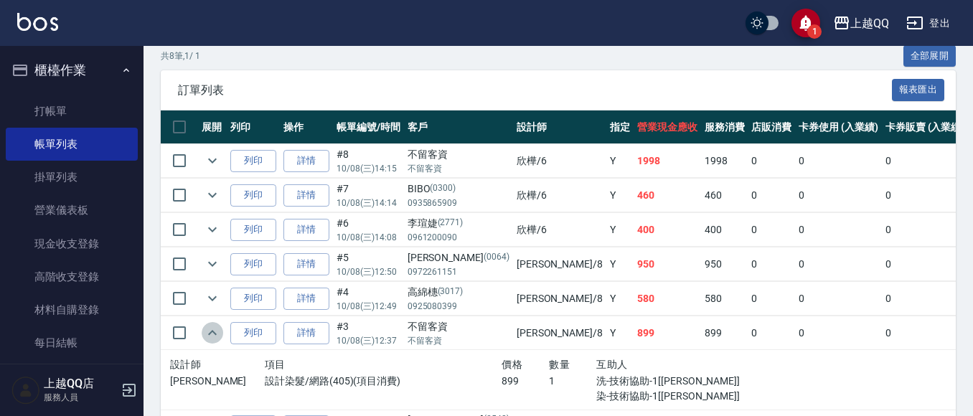
click at [209, 331] on icon "expand row" at bounding box center [212, 332] width 17 height 17
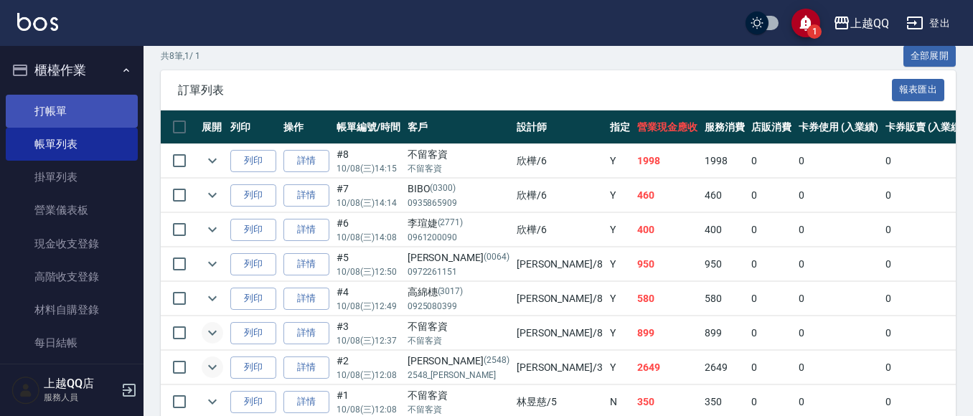
click at [65, 108] on link "打帳單" at bounding box center [72, 111] width 132 height 33
